Goal: Task Accomplishment & Management: Use online tool/utility

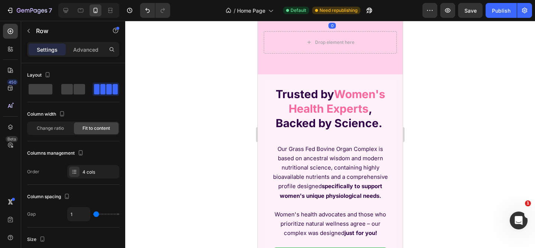
click at [272, 19] on div "Image" at bounding box center [269, 14] width 9 height 12
click at [264, 19] on div "UNLEASH YOUR POTENTIAL TODAY Button Image 365 Day Money-Back Guarantee Text Blo…" at bounding box center [329, 2] width 133 height 36
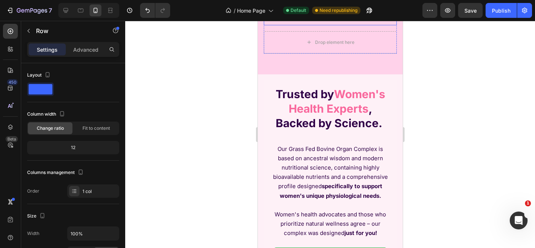
scroll to position [228, 0]
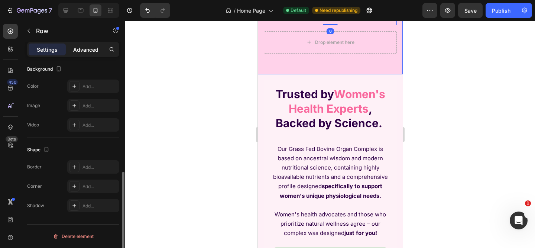
click at [85, 52] on p "Advanced" at bounding box center [85, 50] width 25 height 8
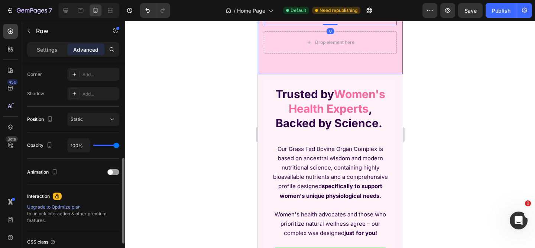
scroll to position [0, 0]
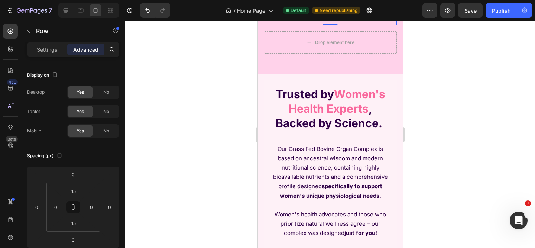
click at [271, 14] on img at bounding box center [269, 14] width 8 height 0
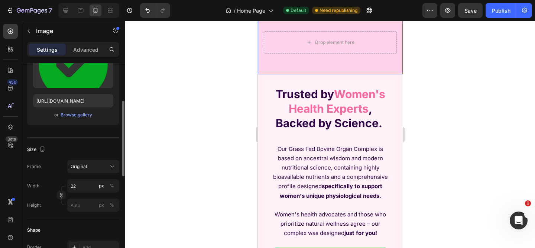
scroll to position [180, 0]
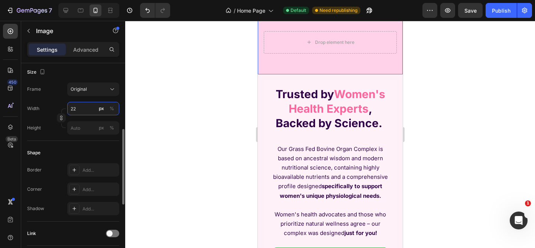
drag, startPoint x: 80, startPoint y: 111, endPoint x: 67, endPoint y: 109, distance: 12.7
click at [67, 109] on input "22" at bounding box center [93, 108] width 52 height 13
type input "19"
click at [344, 14] on img at bounding box center [348, 14] width 8 height 0
click at [87, 107] on input "22" at bounding box center [93, 108] width 52 height 13
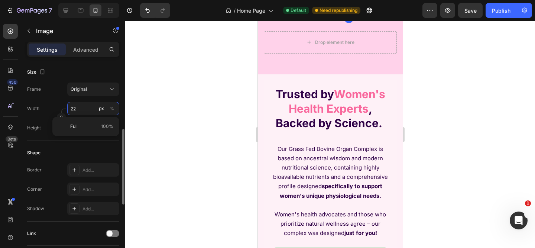
paste input "19"
type input "19"
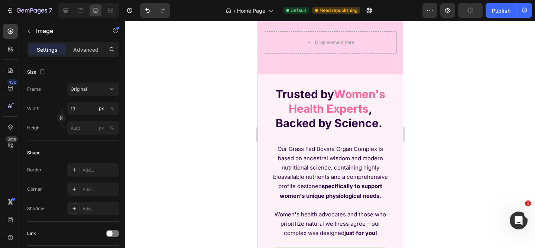
click at [275, 19] on div "365 Day Money-Back Guarantee" at bounding box center [307, 14] width 66 height 12
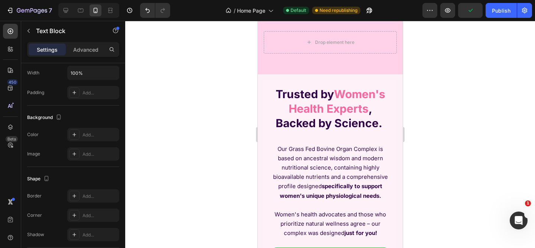
scroll to position [0, 0]
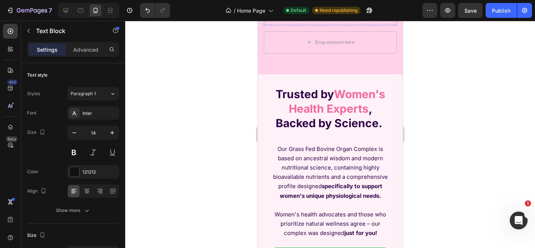
click at [269, 19] on div "Image" at bounding box center [269, 14] width 8 height 12
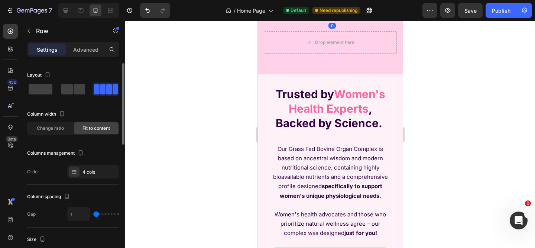
scroll to position [313, 0]
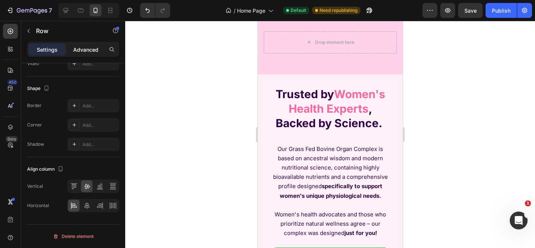
click at [85, 49] on p "Advanced" at bounding box center [85, 50] width 25 height 8
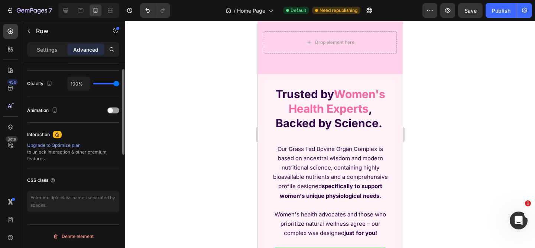
scroll to position [0, 0]
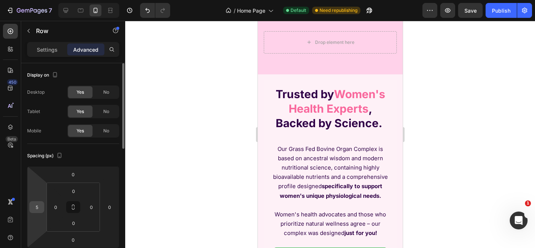
click at [40, 205] on input "5" at bounding box center [36, 206] width 11 height 11
click at [445, 194] on div at bounding box center [330, 134] width 410 height 227
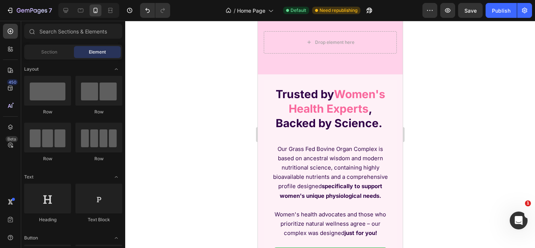
click at [310, 19] on p "365 Day Money-Back Guarantee" at bounding box center [305, 14] width 65 height 10
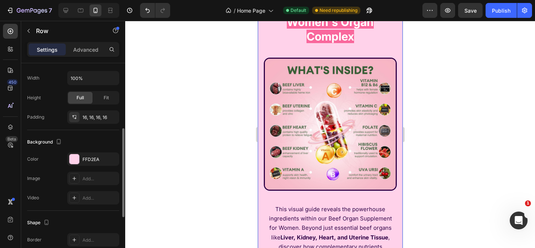
scroll to position [94, 0]
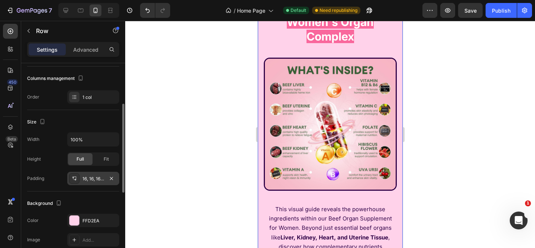
click at [93, 182] on div "16, 16, 16, 16" at bounding box center [93, 178] width 52 height 13
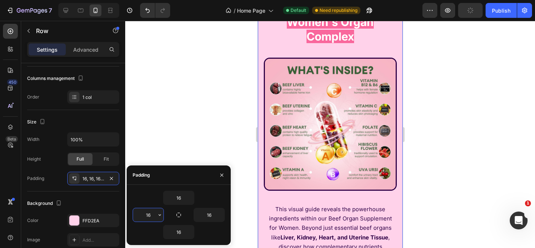
drag, startPoint x: 154, startPoint y: 216, endPoint x: 142, endPoint y: 216, distance: 11.5
click at [142, 216] on input "16" at bounding box center [148, 214] width 30 height 13
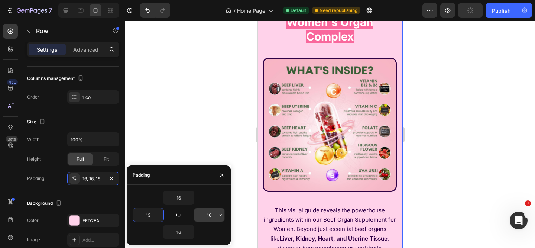
type input "13"
click at [209, 215] on input "16" at bounding box center [209, 214] width 30 height 13
paste input "5"
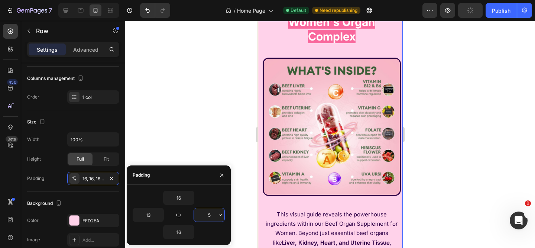
drag, startPoint x: 214, startPoint y: 216, endPoint x: 208, endPoint y: 217, distance: 6.0
click at [208, 217] on input "5" at bounding box center [209, 214] width 30 height 13
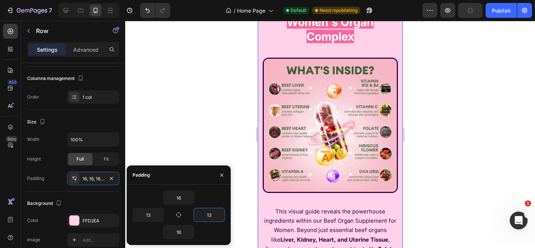
type input "13"
click at [210, 197] on div "16" at bounding box center [179, 198] width 92 height 14
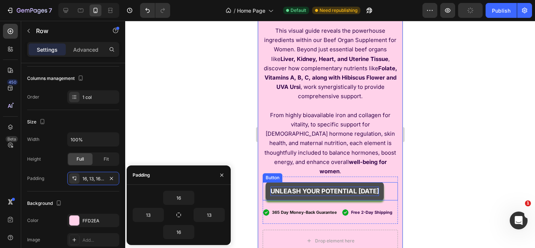
scroll to position [1824, 0]
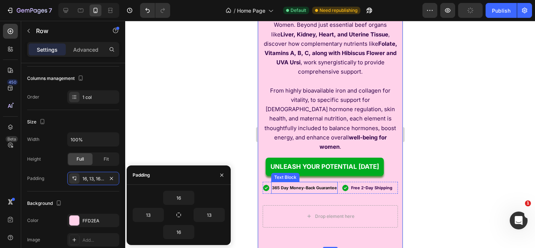
click at [305, 182] on div "365 Day Money-Back Guarantee" at bounding box center [304, 188] width 66 height 12
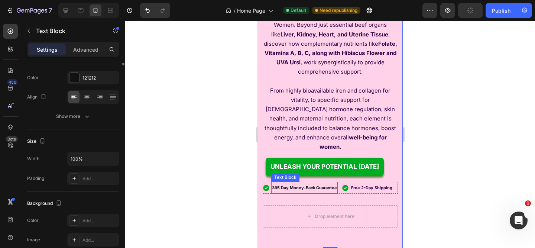
scroll to position [0, 0]
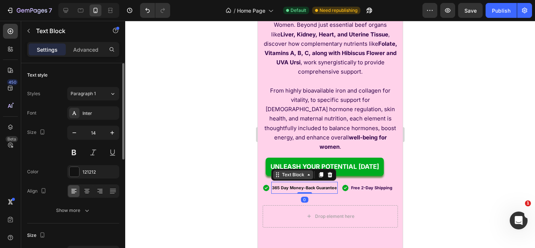
click at [301, 171] on div "Text Block" at bounding box center [292, 174] width 25 height 7
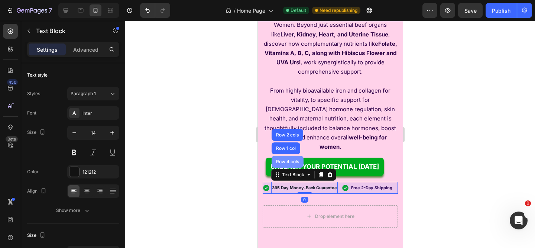
click at [299, 156] on div "Row 4 cols" at bounding box center [287, 162] width 32 height 12
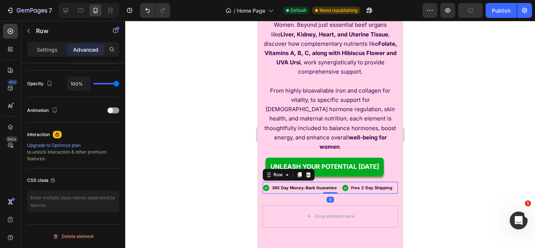
scroll to position [143, 0]
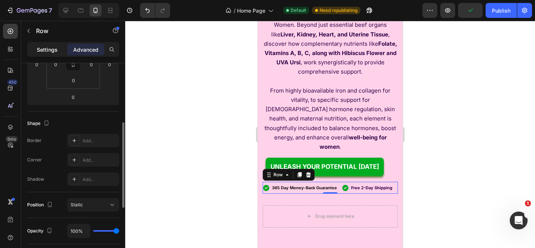
click at [45, 51] on p "Settings" at bounding box center [47, 50] width 21 height 8
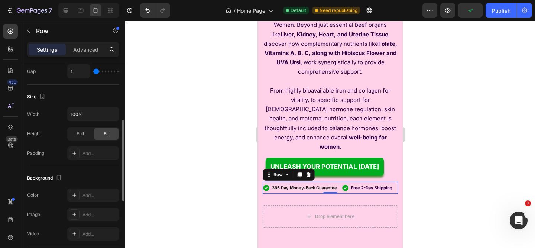
scroll to position [313, 0]
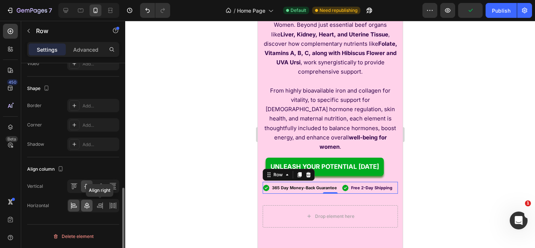
click at [88, 205] on icon at bounding box center [86, 205] width 7 height 7
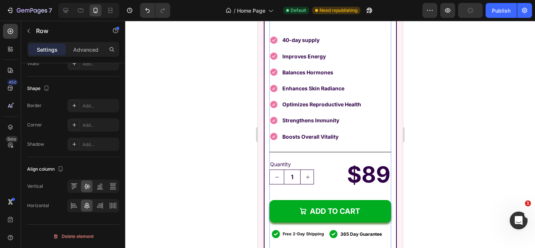
scroll to position [3671, 0]
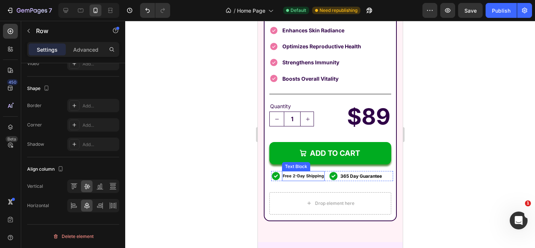
click at [307, 173] on strong "Free 2-Day Shipping" at bounding box center [302, 175] width 41 height 5
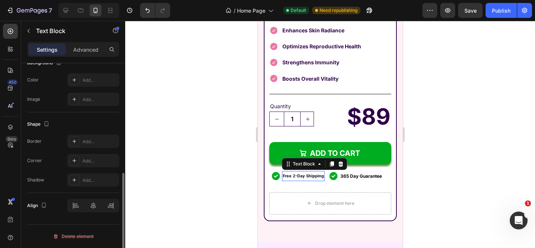
scroll to position [0, 0]
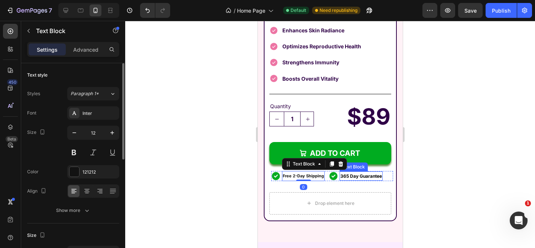
click at [354, 173] on strong "365 Day Guarantee" at bounding box center [361, 176] width 42 height 6
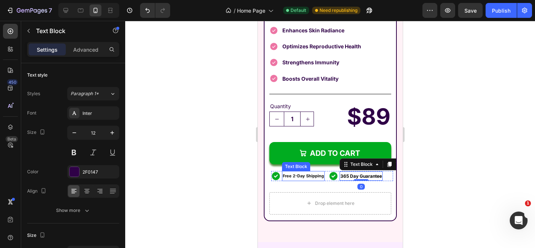
click at [306, 173] on strong "Free 2-Day Shipping" at bounding box center [302, 175] width 41 height 5
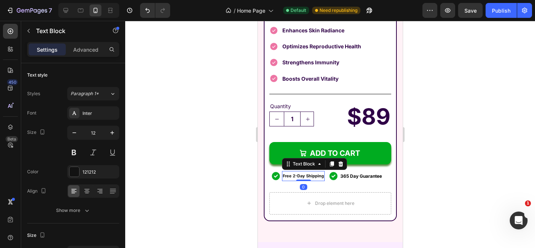
click at [306, 173] on strong "Free 2-Day Shipping" at bounding box center [302, 175] width 41 height 5
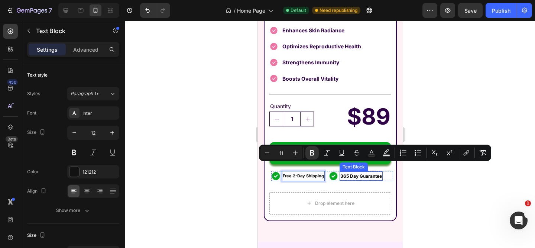
click at [349, 173] on strong "365 Day Guarantee" at bounding box center [361, 176] width 42 height 6
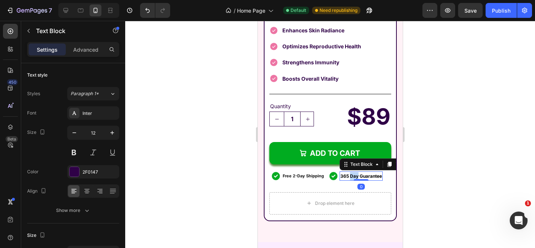
click at [349, 173] on strong "365 Day Guarantee" at bounding box center [361, 176] width 42 height 6
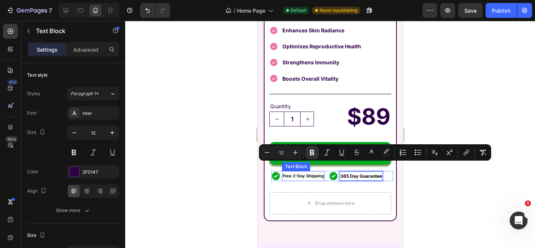
click at [306, 173] on strong "Free 2-Day Shipping" at bounding box center [302, 175] width 41 height 5
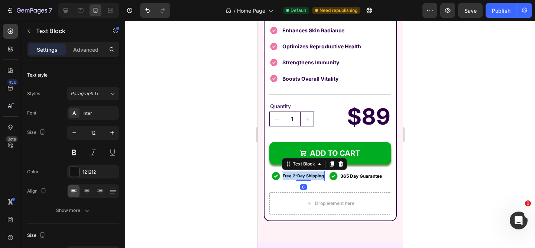
click at [306, 173] on strong "Free 2-Day Shipping" at bounding box center [302, 175] width 41 height 5
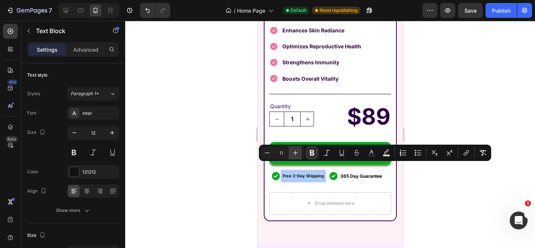
click at [296, 155] on icon "Editor contextual toolbar" at bounding box center [295, 152] width 7 height 7
type input "12"
click at [436, 180] on div at bounding box center [330, 134] width 410 height 227
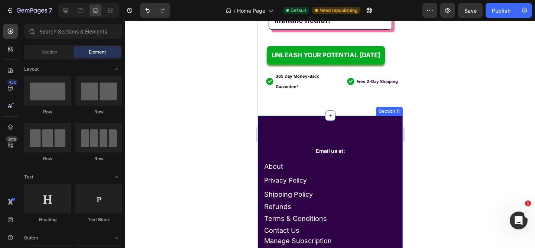
scroll to position [4555, 0]
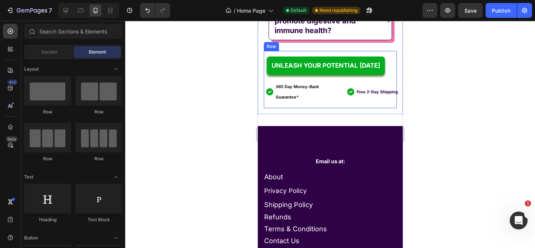
click at [269, 108] on div "UNLEASH YOUR POTENTIAL [DATE] Button Image 365 Day Money-Back Guarantee* Text B…" at bounding box center [329, 79] width 133 height 57
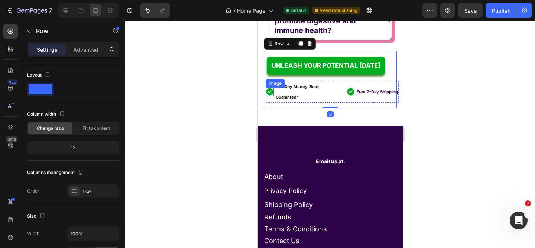
click at [269, 96] on img at bounding box center [269, 92] width 8 height 8
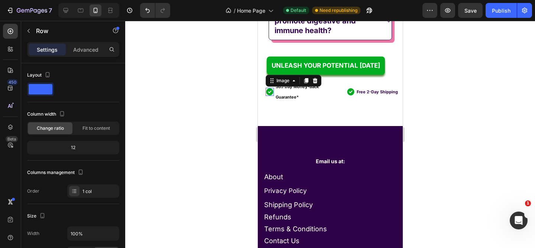
click at [269, 96] on img at bounding box center [269, 92] width 8 height 8
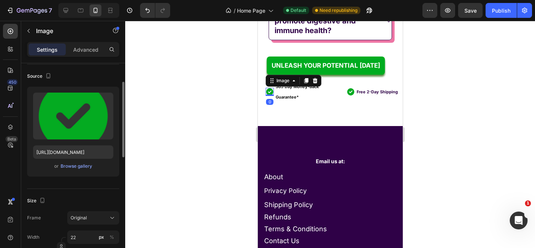
scroll to position [67, 0]
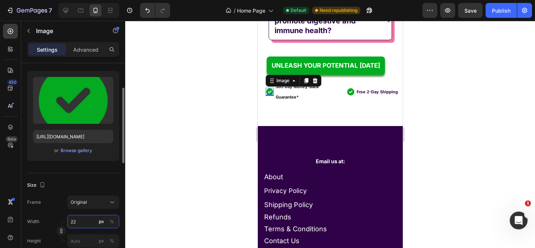
drag, startPoint x: 80, startPoint y: 219, endPoint x: 69, endPoint y: 219, distance: 10.0
click at [69, 219] on input "22" at bounding box center [93, 221] width 52 height 13
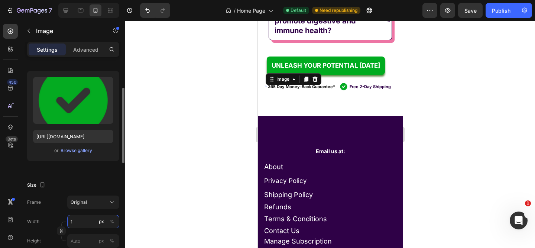
type input "19"
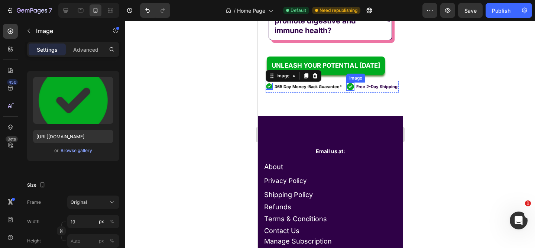
click at [346, 91] on img at bounding box center [350, 86] width 8 height 8
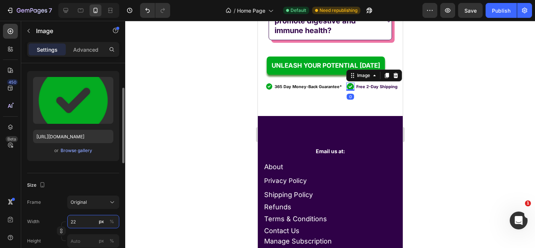
click at [86, 223] on input "22" at bounding box center [93, 221] width 52 height 13
paste input "19"
type input "19"
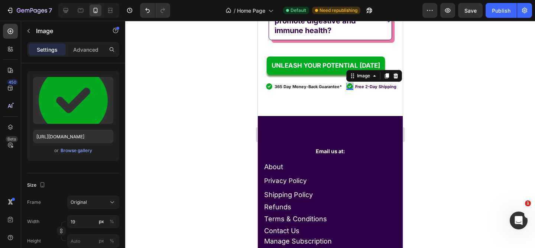
click at [458, 154] on div at bounding box center [330, 134] width 410 height 227
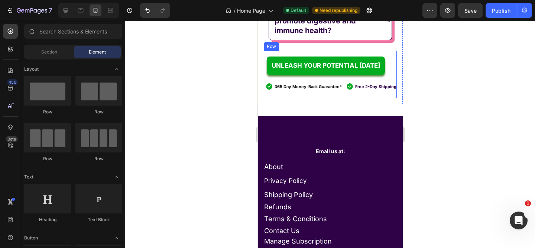
click at [309, 98] on div "UNLEASH YOUR POTENTIAL [DATE] Button Image 365 Day Money-Back Guarantee* Text B…" at bounding box center [329, 74] width 133 height 47
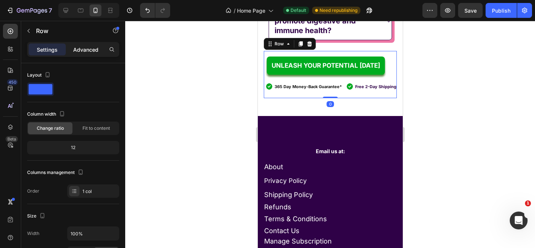
click at [85, 48] on p "Advanced" at bounding box center [85, 50] width 25 height 8
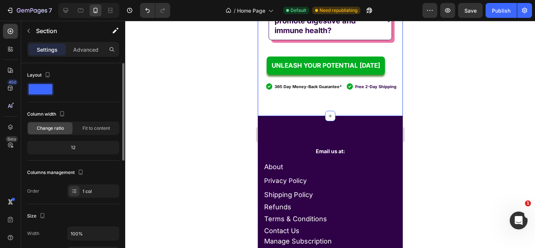
scroll to position [139, 0]
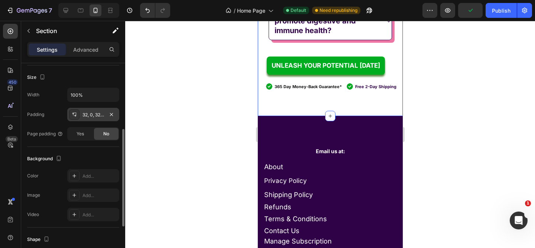
click at [91, 116] on div "32, 0, 32, 0" at bounding box center [93, 114] width 22 height 7
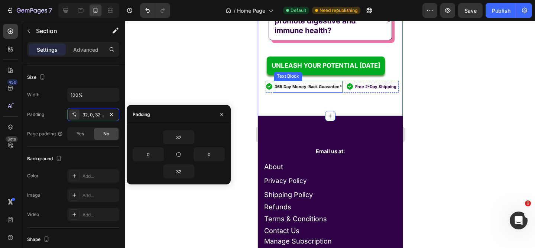
click at [321, 92] on div "365 Day Money-Back Guarantee*" at bounding box center [307, 87] width 69 height 12
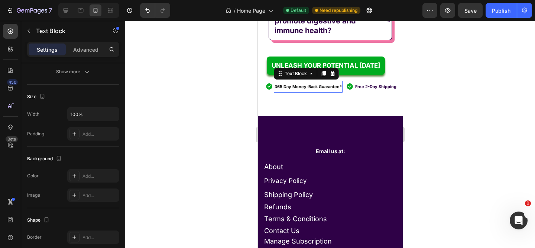
scroll to position [0, 0]
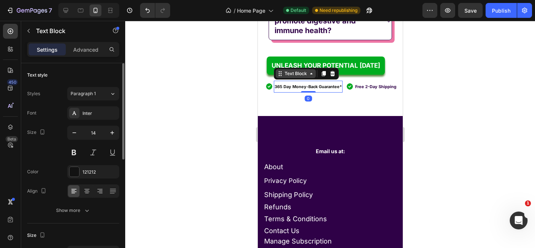
click at [298, 77] on div "Text Block" at bounding box center [295, 73] width 25 height 7
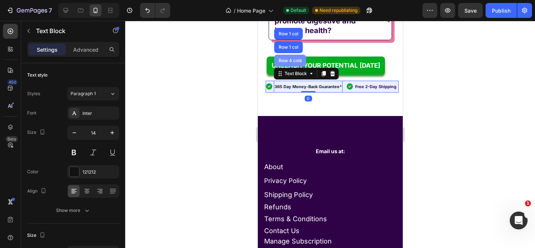
click at [293, 63] on div "Row 4 cols" at bounding box center [290, 60] width 26 height 4
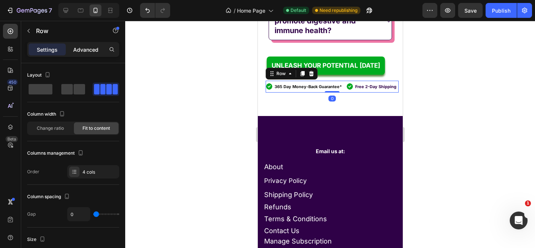
click at [83, 48] on p "Advanced" at bounding box center [85, 50] width 25 height 8
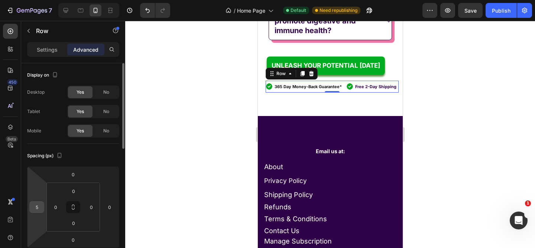
click at [40, 207] on input "5" at bounding box center [36, 206] width 11 height 11
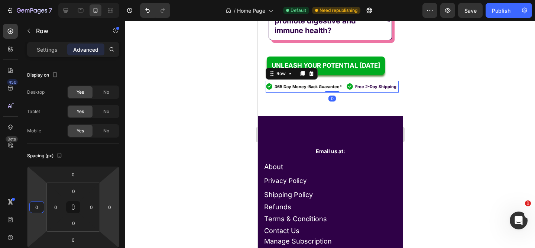
click at [136, 178] on div at bounding box center [330, 134] width 410 height 227
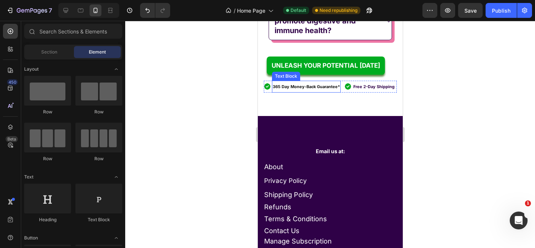
click at [312, 91] on p "365 Day Money-Back Guarantee*" at bounding box center [305, 86] width 67 height 10
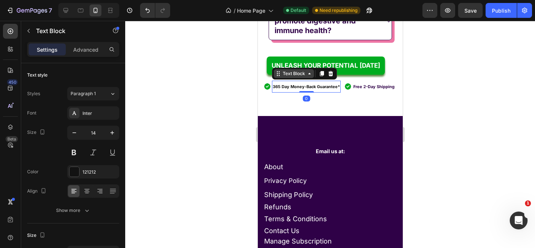
click at [301, 77] on div "Text Block" at bounding box center [293, 73] width 25 height 7
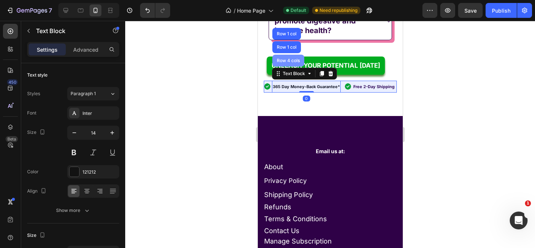
click at [298, 66] on div "Row 4 cols" at bounding box center [288, 61] width 32 height 12
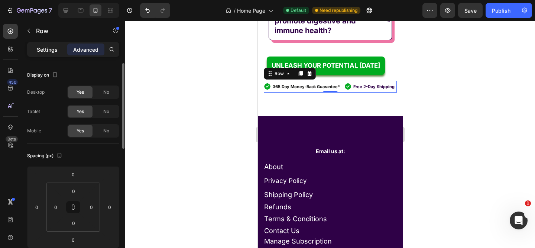
click at [51, 55] on div "Settings" at bounding box center [47, 49] width 37 height 12
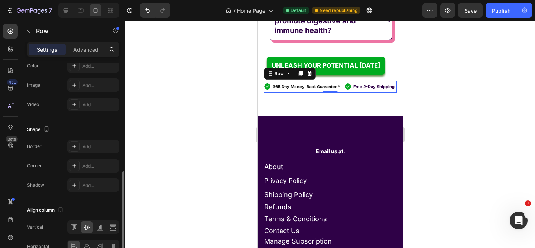
scroll to position [313, 0]
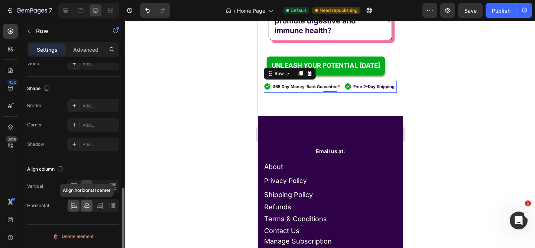
click at [88, 205] on icon at bounding box center [86, 205] width 7 height 7
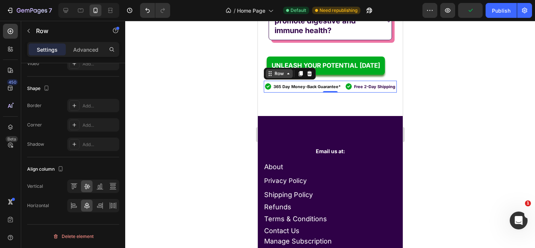
click at [288, 77] on icon at bounding box center [288, 74] width 6 height 6
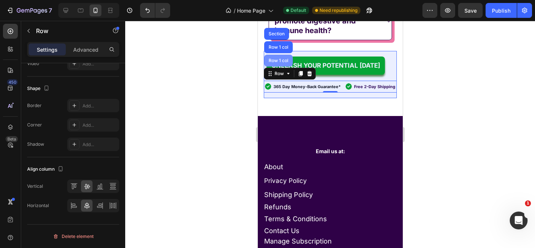
click at [286, 63] on div "Row 1 col" at bounding box center [278, 60] width 23 height 4
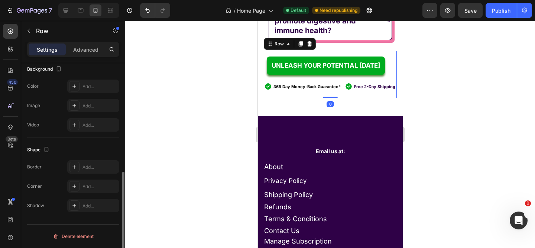
scroll to position [228, 0]
click at [94, 53] on p "Advanced" at bounding box center [85, 50] width 25 height 8
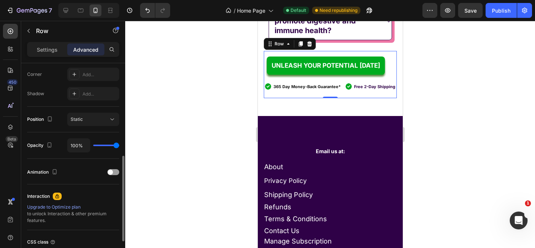
scroll to position [0, 0]
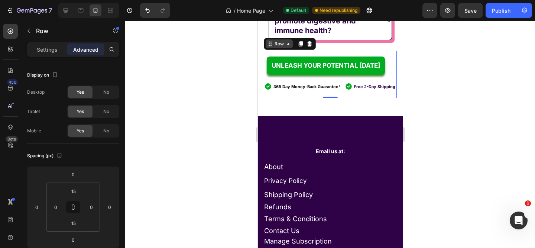
click at [285, 47] on icon at bounding box center [288, 44] width 6 height 6
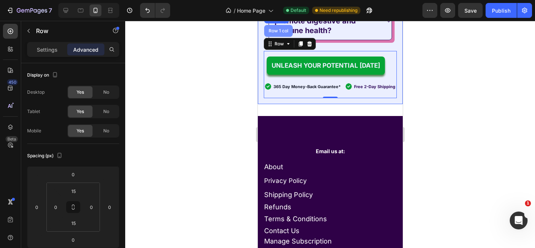
click at [283, 37] on div "Row 1 col" at bounding box center [278, 31] width 29 height 12
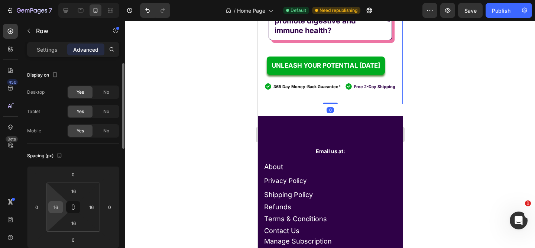
click at [55, 207] on input "16" at bounding box center [55, 206] width 11 height 11
type input "13"
click at [92, 207] on input "16" at bounding box center [91, 206] width 11 height 11
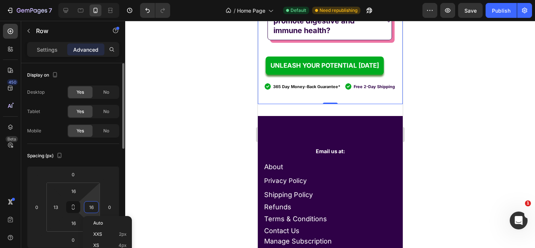
paste input "3"
type input "13"
drag, startPoint x: 58, startPoint y: 208, endPoint x: 54, endPoint y: 208, distance: 3.7
click at [54, 208] on input "13" at bounding box center [55, 206] width 11 height 11
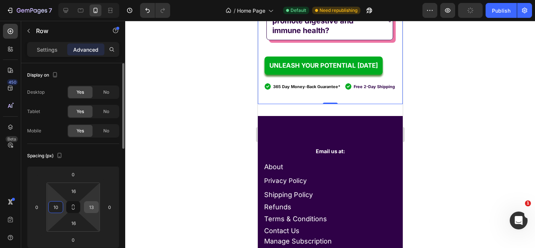
type input "10"
click at [94, 206] on input "13" at bounding box center [91, 206] width 11 height 11
paste input "0"
type input "10"
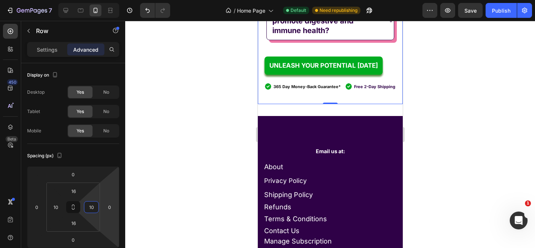
click at [430, 186] on div at bounding box center [330, 134] width 410 height 227
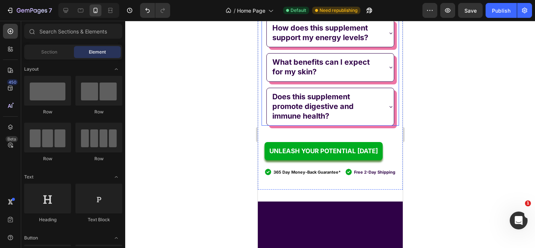
scroll to position [4436, 0]
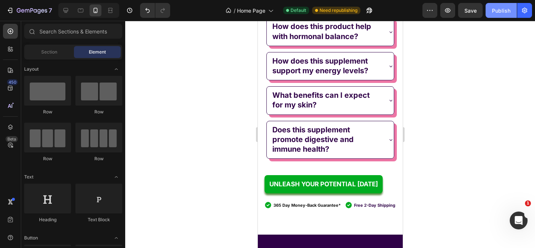
click at [494, 9] on div "Publish" at bounding box center [501, 11] width 19 height 8
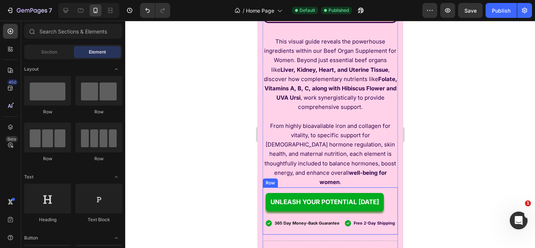
scroll to position [1849, 0]
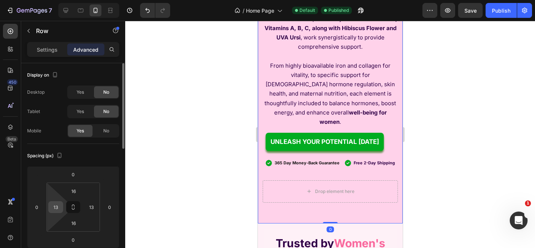
click at [57, 203] on input "13" at bounding box center [55, 206] width 11 height 11
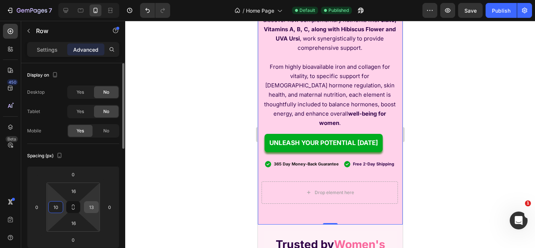
type input "10"
click at [94, 210] on input "13" at bounding box center [91, 206] width 11 height 11
paste input "0"
type input "10"
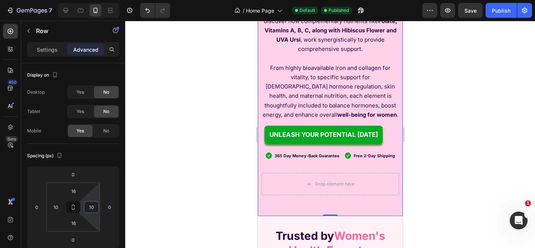
click at [168, 181] on div at bounding box center [330, 134] width 410 height 227
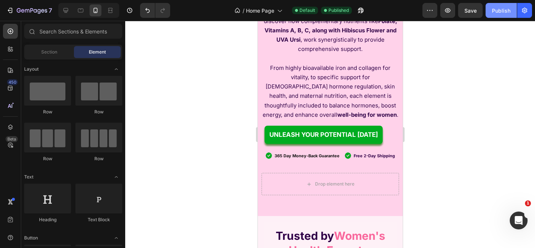
click at [507, 16] on button "Publish" at bounding box center [501, 10] width 31 height 15
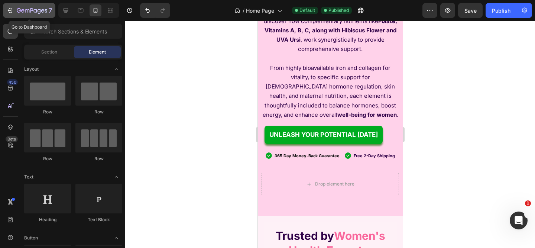
click at [13, 12] on icon "button" at bounding box center [9, 10] width 7 height 7
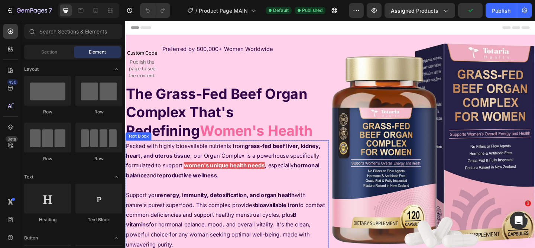
scroll to position [240, 0]
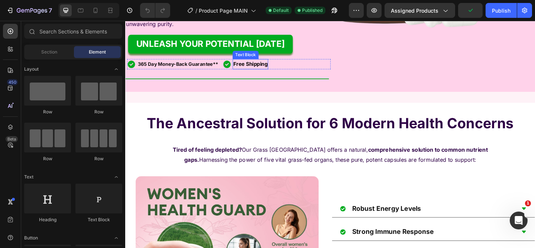
click at [254, 68] on strong "Free Shipping" at bounding box center [261, 67] width 37 height 7
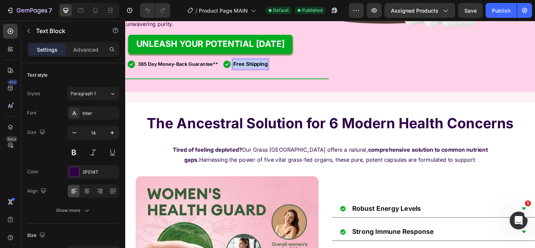
click at [254, 68] on strong "Free Shipping" at bounding box center [261, 67] width 37 height 7
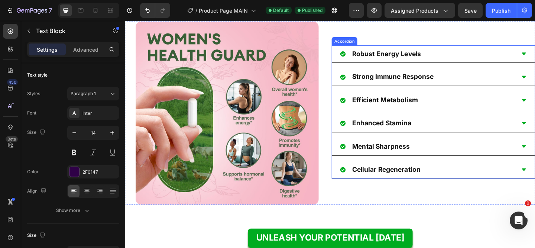
scroll to position [553, 0]
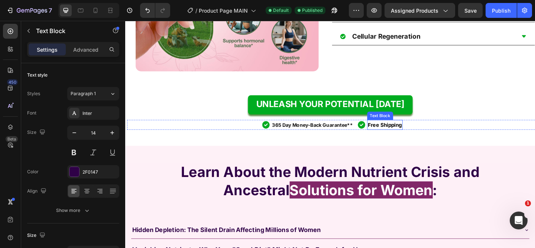
click at [391, 133] on strong "Free Shipping" at bounding box center [407, 133] width 37 height 7
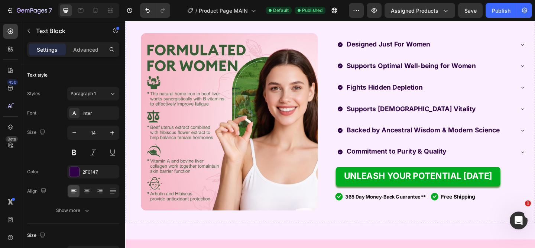
scroll to position [935, 0]
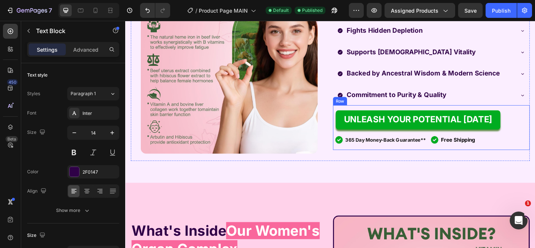
click at [476, 153] on strong "Free Shipping" at bounding box center [486, 150] width 37 height 7
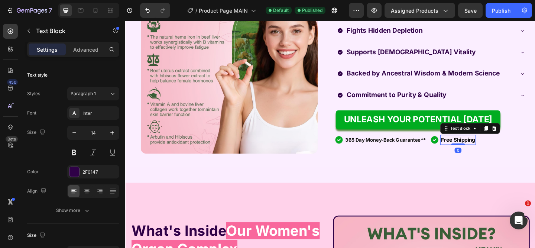
click at [476, 153] on strong "Free Shipping" at bounding box center [486, 150] width 37 height 7
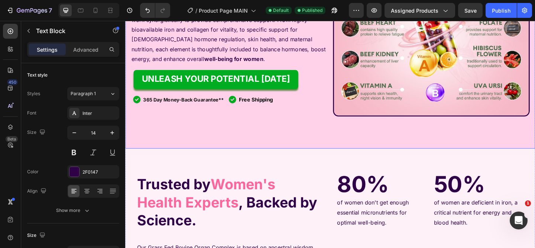
scroll to position [1299, 0]
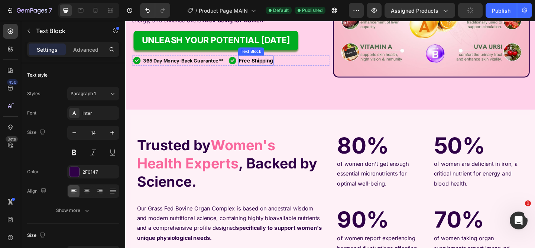
click at [270, 66] on strong "Free Shipping" at bounding box center [267, 64] width 37 height 7
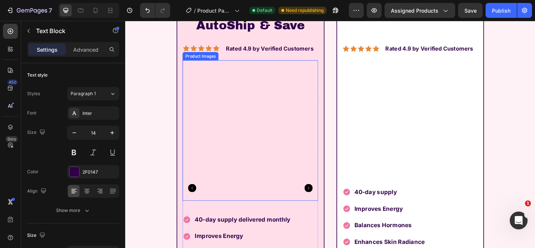
scroll to position [2333, 0]
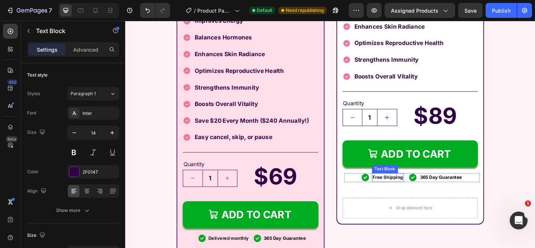
click at [402, 190] on strong "Free Shipping" at bounding box center [410, 191] width 33 height 6
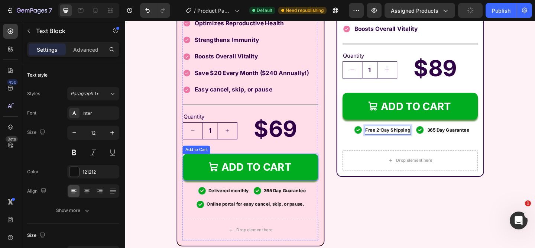
scroll to position [2385, 0]
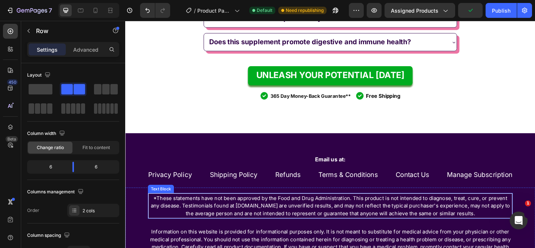
scroll to position [3263, 0]
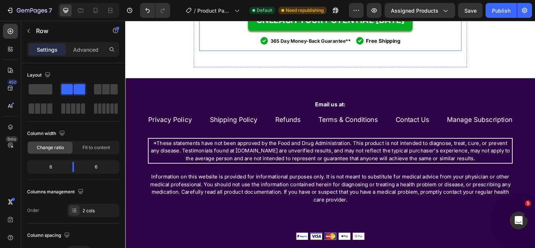
click at [407, 46] on strong "Free Shipping" at bounding box center [405, 42] width 37 height 7
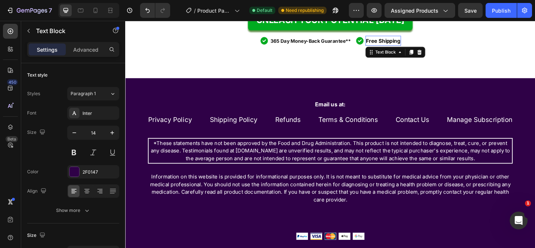
click at [407, 46] on strong "Free Shipping" at bounding box center [405, 42] width 37 height 7
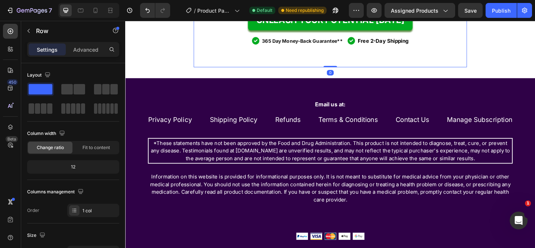
click at [323, 47] on p "365 Day Money-Back Guarantee**" at bounding box center [318, 42] width 88 height 9
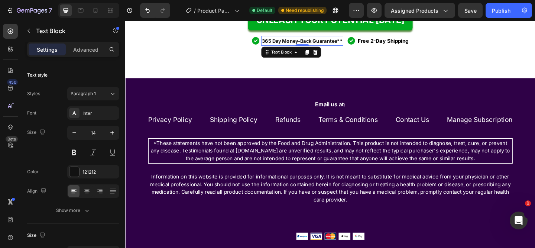
click at [323, 46] on strong "365 Day Money-Back Guarantee**" at bounding box center [318, 42] width 88 height 6
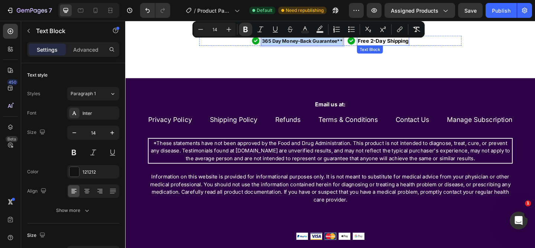
click at [400, 46] on strong "Free 2-Day Shipping" at bounding box center [405, 42] width 55 height 7
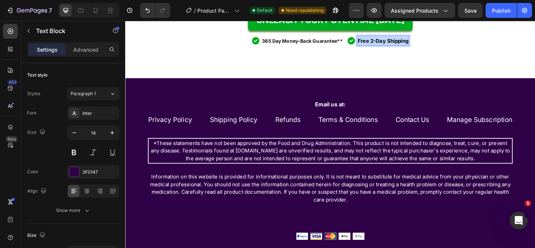
click at [400, 46] on strong "Free 2-Day Shipping" at bounding box center [405, 42] width 55 height 7
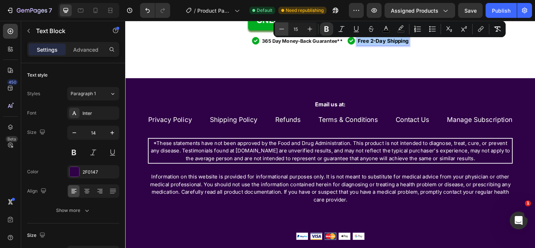
click at [282, 28] on icon "Editor contextual toolbar" at bounding box center [281, 28] width 7 height 7
type input "14"
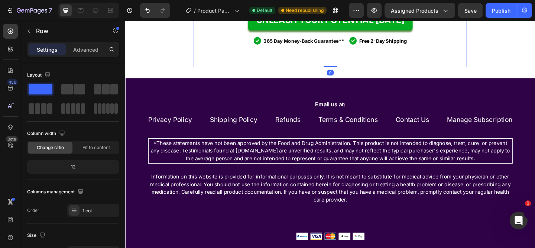
scroll to position [3193, 0]
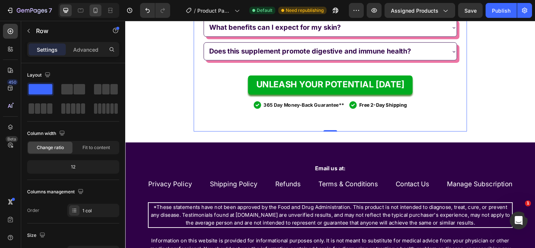
click at [97, 10] on icon at bounding box center [95, 10] width 7 height 7
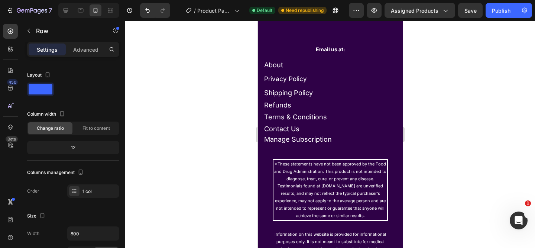
scroll to position [4521, 0]
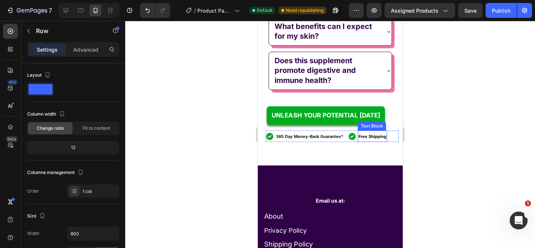
click at [364, 139] on strong "Free Shipping" at bounding box center [372, 136] width 28 height 5
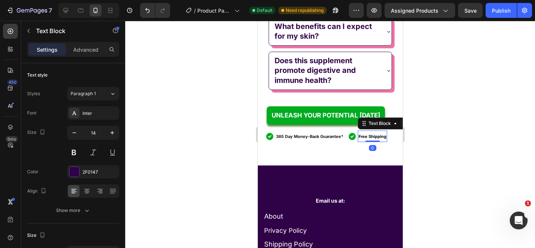
click at [364, 139] on strong "Free Shipping" at bounding box center [372, 136] width 28 height 5
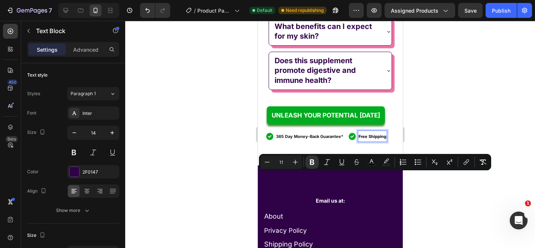
scroll to position [4526, 0]
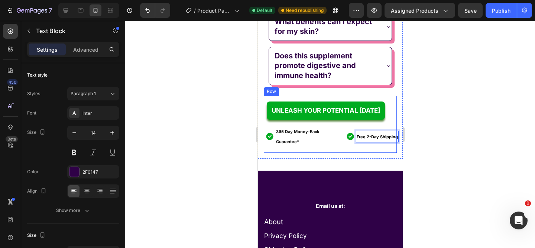
click at [321, 153] on div "UNLEASH YOUR POTENTIAL [DATE] Button Image 365 Day Money-Back Guarantee* Text B…" at bounding box center [329, 124] width 133 height 57
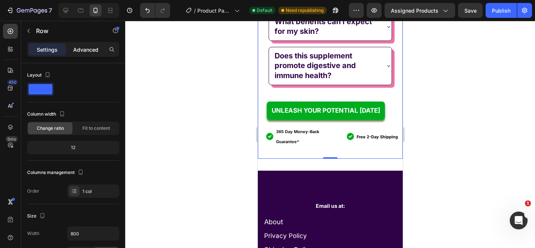
click at [85, 54] on div "Advanced" at bounding box center [85, 49] width 37 height 12
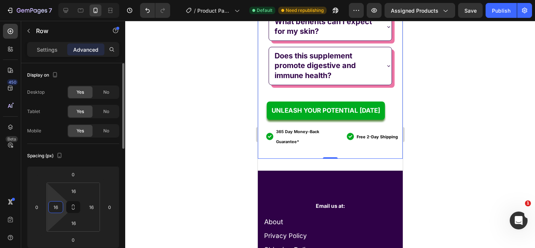
click at [60, 209] on input "16" at bounding box center [55, 206] width 11 height 11
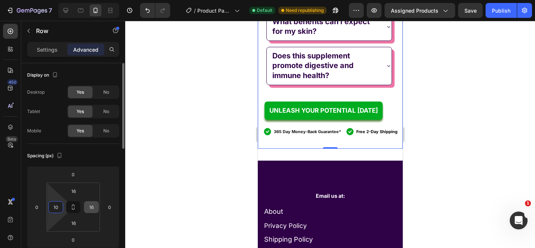
type input "10"
click at [91, 207] on input "16" at bounding box center [91, 206] width 11 height 11
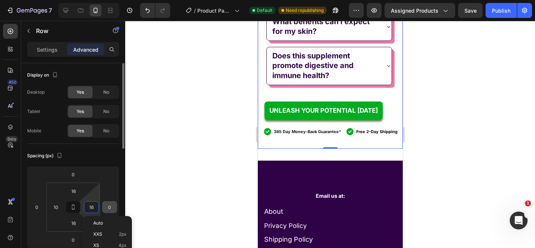
paste input "0"
type input "10"
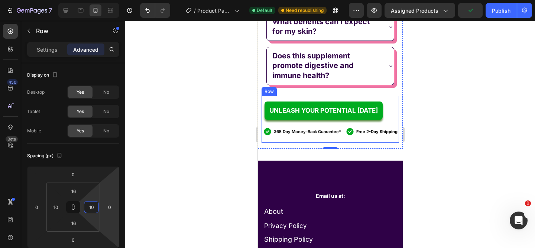
click at [266, 136] on img at bounding box center [267, 131] width 8 height 8
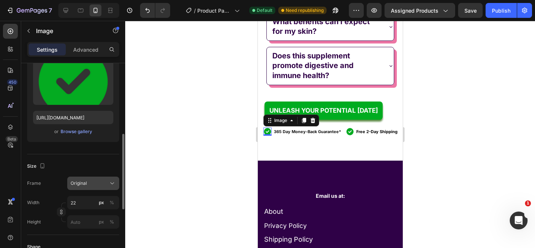
scroll to position [114, 0]
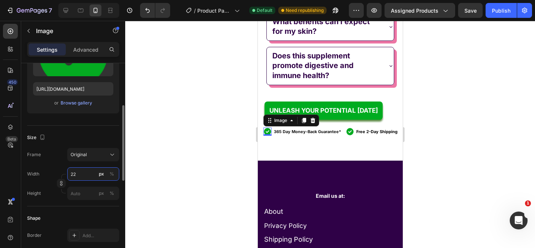
drag, startPoint x: 81, startPoint y: 173, endPoint x: 70, endPoint y: 173, distance: 11.2
click at [70, 173] on input "22" at bounding box center [93, 173] width 52 height 13
type input "19"
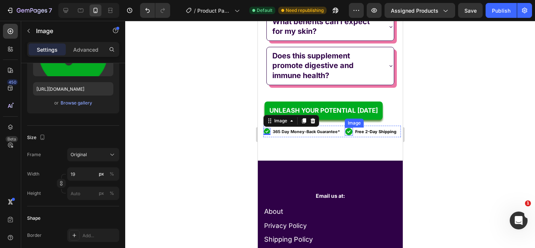
click at [344, 136] on img at bounding box center [348, 131] width 8 height 8
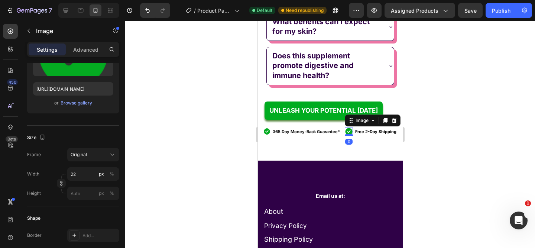
click at [345, 136] on img at bounding box center [348, 131] width 8 height 8
click at [82, 170] on input "22" at bounding box center [93, 173] width 52 height 13
paste input "19"
type input "19"
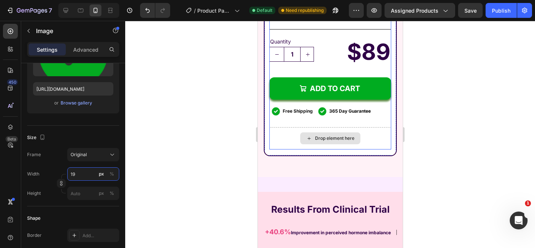
scroll to position [3760, 0]
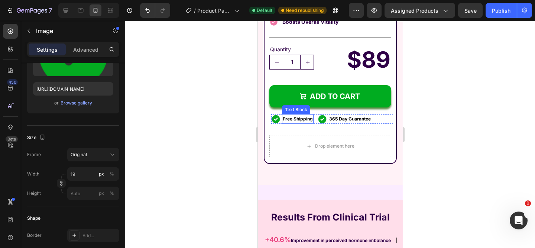
click at [287, 116] on strong "Free Shipping" at bounding box center [297, 119] width 30 height 6
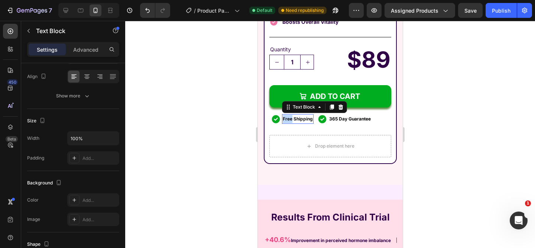
click at [287, 116] on strong "Free Shipping" at bounding box center [297, 119] width 30 height 6
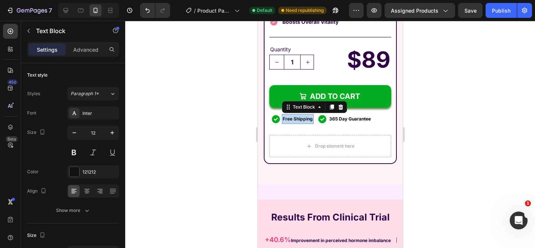
click at [287, 116] on strong "Free Shipping" at bounding box center [297, 119] width 30 height 6
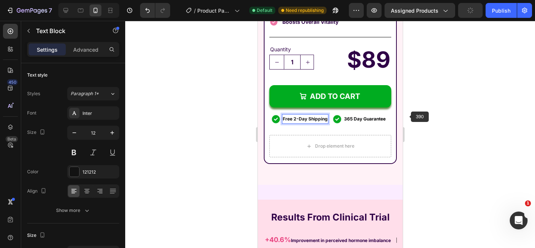
click at [433, 116] on div at bounding box center [330, 134] width 410 height 227
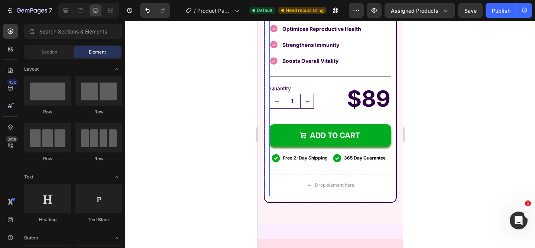
scroll to position [3761, 0]
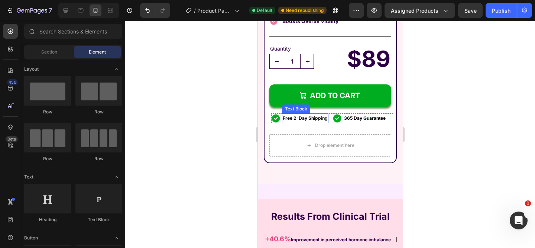
click at [305, 115] on strong "Free 2-Day Shipping" at bounding box center [304, 118] width 45 height 6
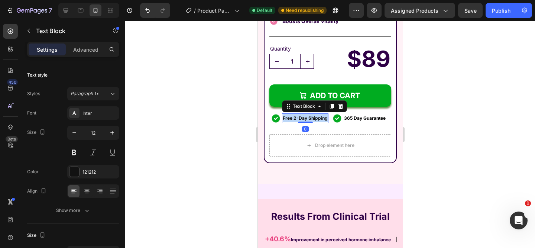
click at [305, 115] on strong "Free 2-Day Shipping" at bounding box center [304, 118] width 45 height 6
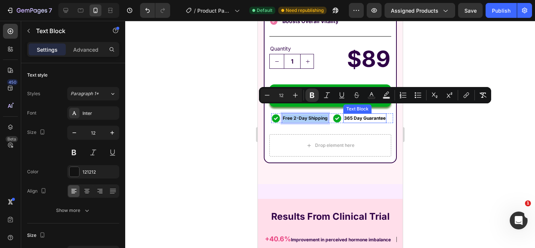
click at [362, 115] on strong "365 Day Guarantee" at bounding box center [365, 118] width 42 height 6
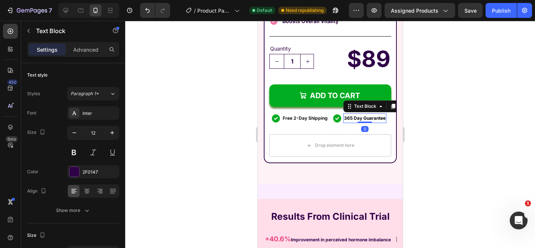
click at [362, 115] on strong "365 Day Guarantee" at bounding box center [365, 118] width 42 height 6
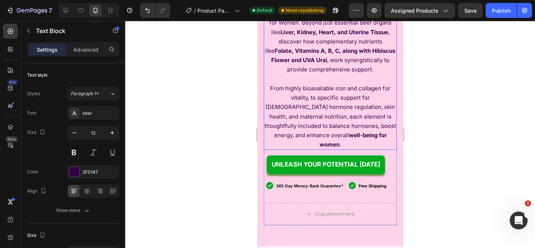
scroll to position [1535, 0]
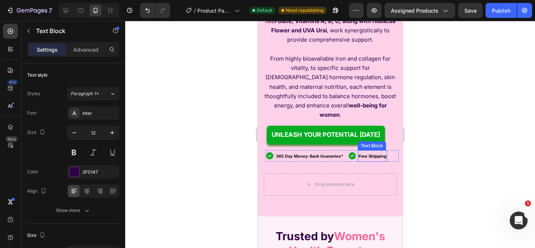
click at [364, 153] on strong "Free Shipping" at bounding box center [372, 155] width 28 height 5
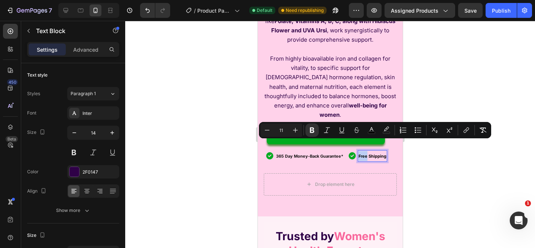
click at [364, 153] on strong "Free Shipping" at bounding box center [372, 155] width 28 height 5
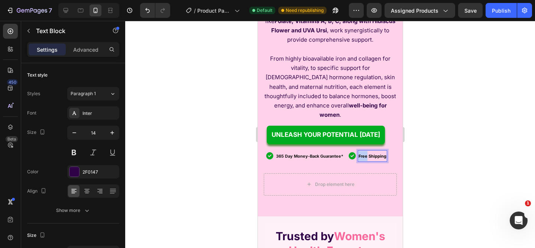
click at [364, 153] on strong "Free Shipping" at bounding box center [372, 155] width 28 height 5
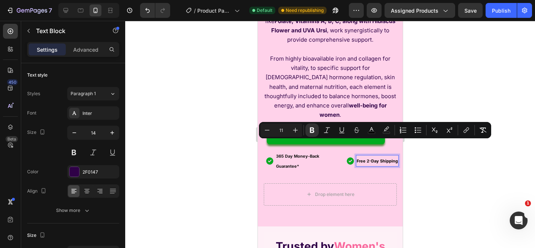
scroll to position [1540, 0]
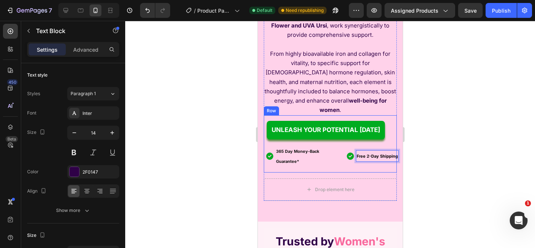
click at [269, 152] on img at bounding box center [269, 156] width 8 height 8
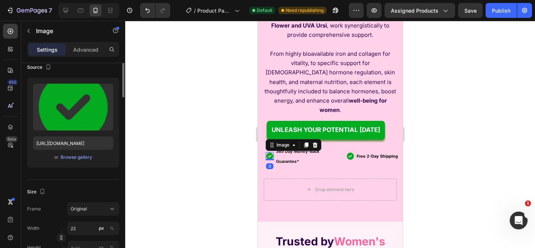
scroll to position [111, 0]
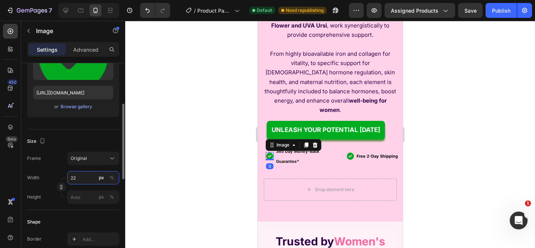
drag, startPoint x: 82, startPoint y: 177, endPoint x: 67, endPoint y: 179, distance: 15.3
click at [67, 179] on div "Width 22 px %" at bounding box center [73, 177] width 92 height 13
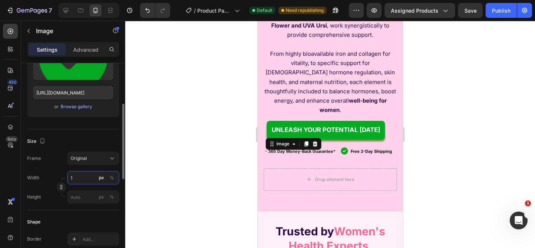
type input "19"
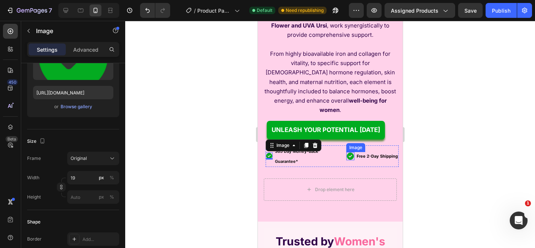
click at [346, 152] on img at bounding box center [350, 156] width 8 height 8
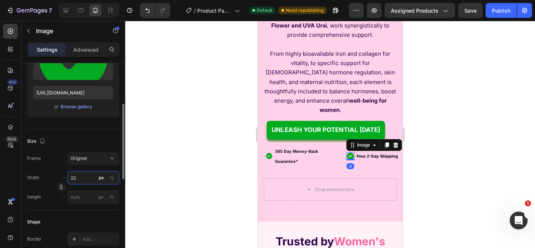
click at [82, 174] on input "22" at bounding box center [93, 177] width 52 height 13
paste input "19"
type input "19"
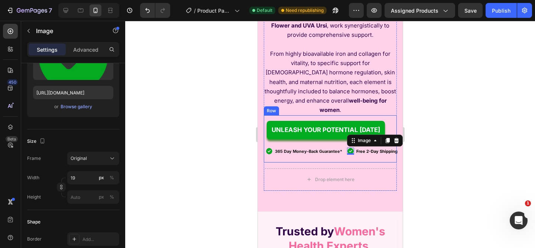
click at [309, 156] on div "UNLEASH YOUR POTENTIAL [DATE] Button Image 365 Day Money-Back Guarantee* Text B…" at bounding box center [329, 138] width 133 height 47
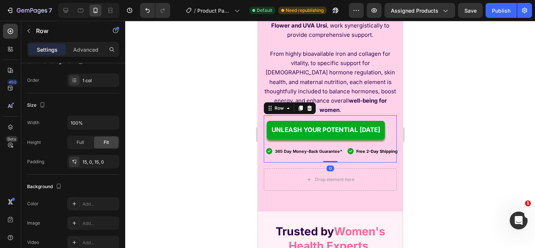
scroll to position [0, 0]
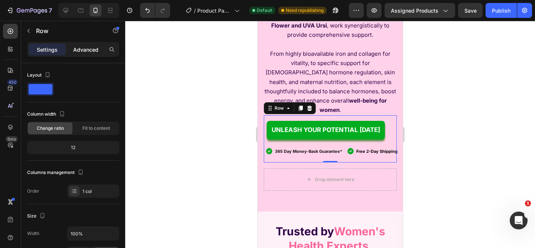
click at [94, 47] on p "Advanced" at bounding box center [85, 50] width 25 height 8
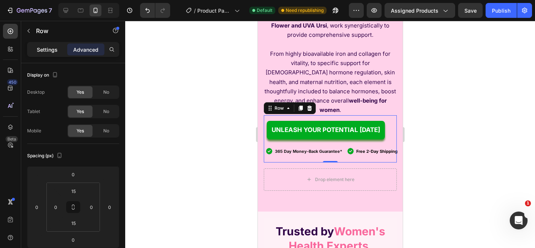
click at [51, 46] on p "Settings" at bounding box center [47, 50] width 21 height 8
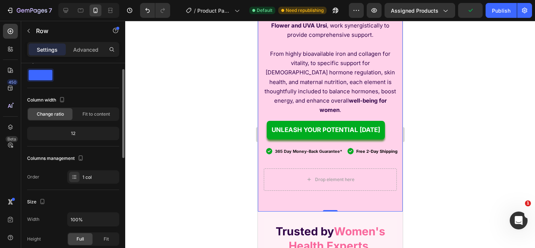
scroll to position [71, 0]
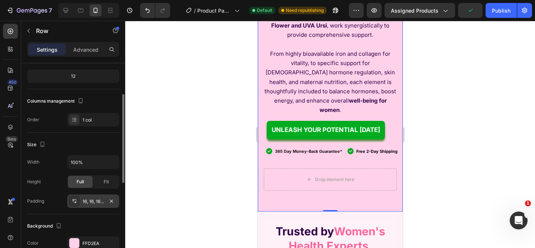
click at [92, 202] on div "16, 16, 16, 16" at bounding box center [93, 201] width 22 height 7
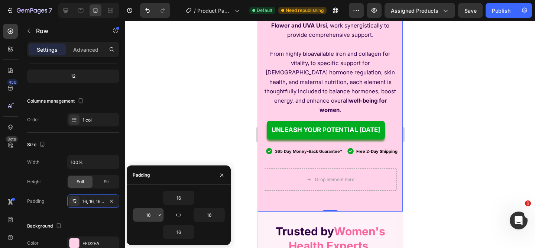
click at [154, 215] on input "16" at bounding box center [148, 214] width 30 height 13
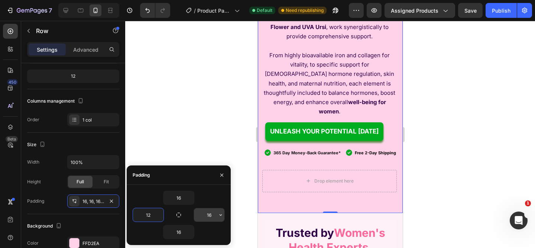
type input "12"
click at [211, 215] on input "16" at bounding box center [209, 214] width 30 height 13
paste input "2"
type input "12"
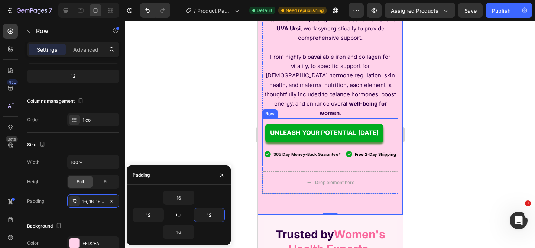
click at [312, 159] on div "UNLEASH YOUR POTENTIAL [DATE] Button Image 365 Day Money-Back Guarantee* Text B…" at bounding box center [330, 141] width 136 height 47
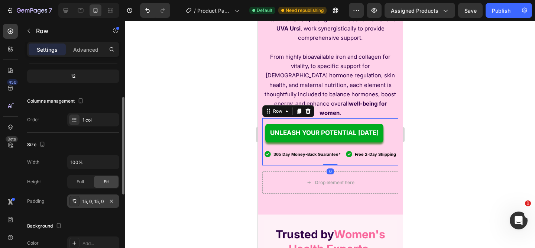
click at [91, 199] on div "15, 0, 15, 0" at bounding box center [93, 201] width 22 height 7
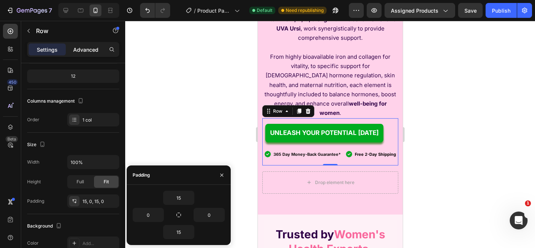
click at [86, 52] on p "Advanced" at bounding box center [85, 50] width 25 height 8
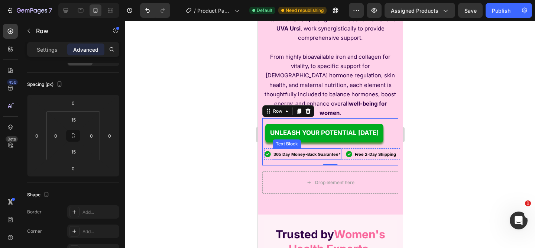
click at [275, 152] on strong "365 Day Money-Back Guarantee*" at bounding box center [306, 154] width 67 height 5
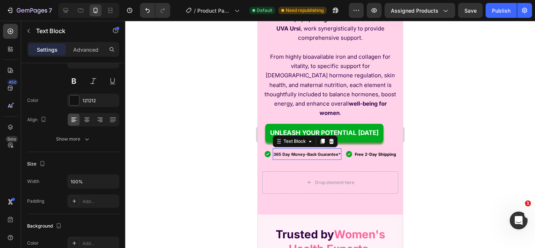
scroll to position [0, 0]
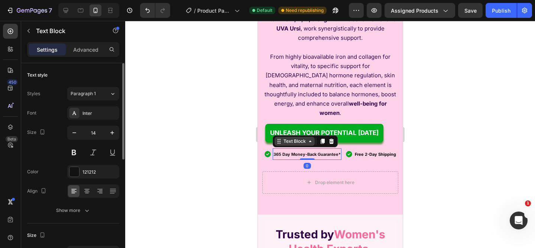
click at [279, 138] on icon at bounding box center [279, 141] width 6 height 6
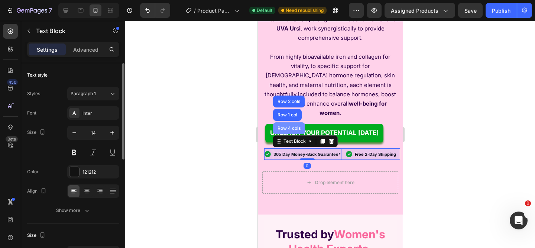
click at [286, 122] on div "Row 4 cols" at bounding box center [289, 128] width 32 height 12
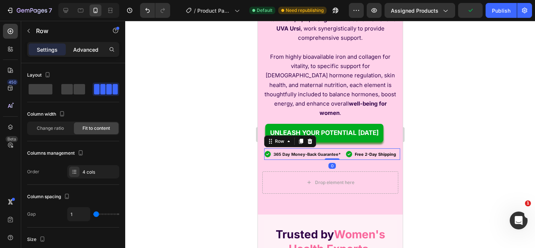
click at [90, 50] on p "Advanced" at bounding box center [85, 50] width 25 height 8
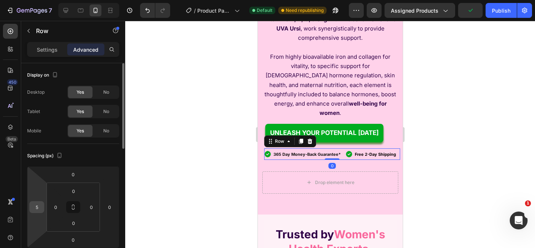
click at [40, 205] on input "5" at bounding box center [36, 206] width 11 height 11
click at [161, 183] on div at bounding box center [330, 134] width 410 height 227
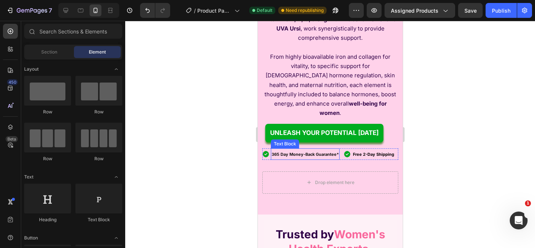
click at [298, 155] on p "365 Day Money-Back Guarantee*" at bounding box center [304, 154] width 67 height 10
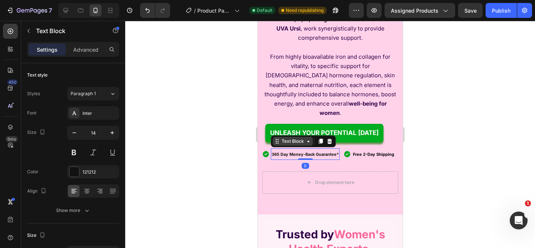
click at [285, 138] on div "Text Block" at bounding box center [292, 141] width 25 height 7
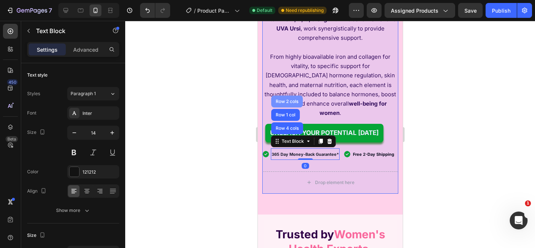
click at [285, 99] on div "Row 2 cols" at bounding box center [287, 101] width 26 height 4
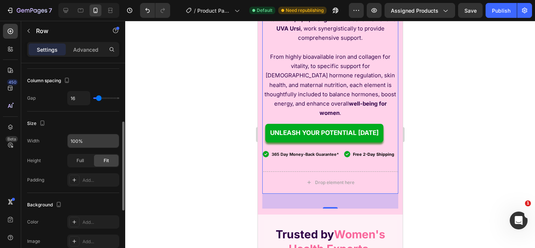
scroll to position [197, 0]
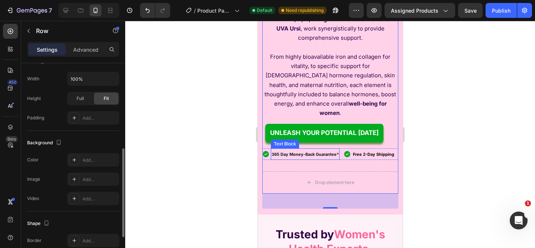
click at [291, 152] on strong "365 Day Money-Back Guarantee*" at bounding box center [304, 154] width 67 height 5
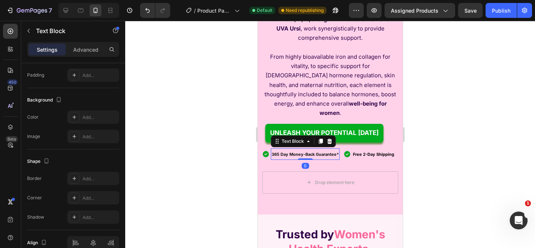
scroll to position [0, 0]
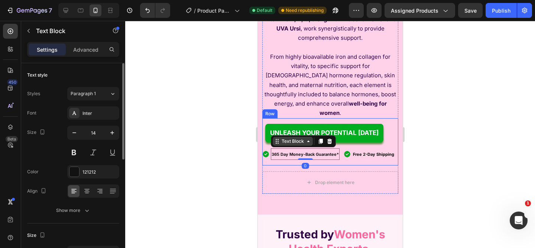
click at [291, 138] on div "Text Block" at bounding box center [292, 141] width 25 height 7
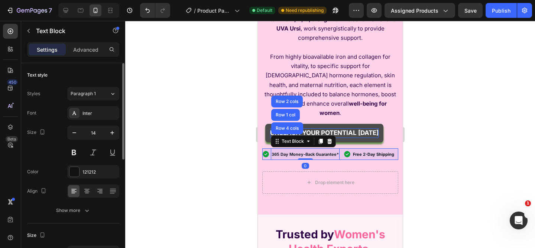
drag, startPoint x: 290, startPoint y: 119, endPoint x: 286, endPoint y: 119, distance: 4.2
click at [290, 122] on div "Row 4 cols" at bounding box center [287, 128] width 32 height 12
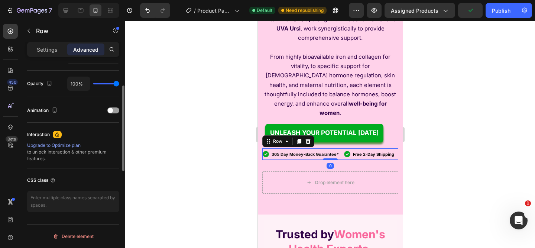
scroll to position [221, 0]
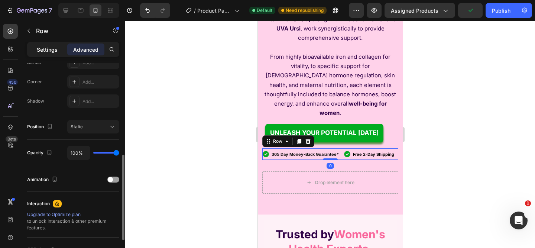
click at [50, 54] on div "Settings" at bounding box center [47, 49] width 37 height 12
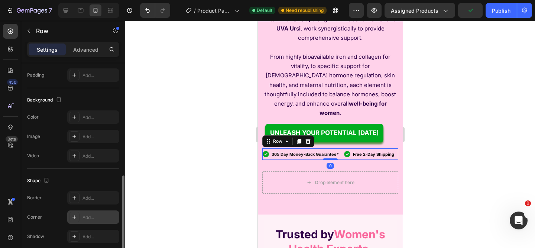
scroll to position [313, 0]
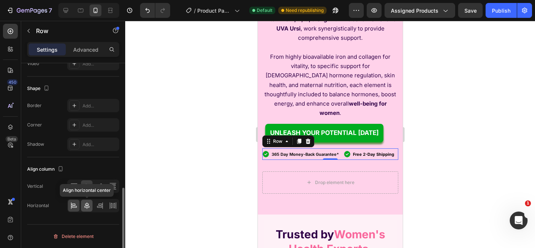
click at [90, 203] on icon at bounding box center [86, 205] width 7 height 7
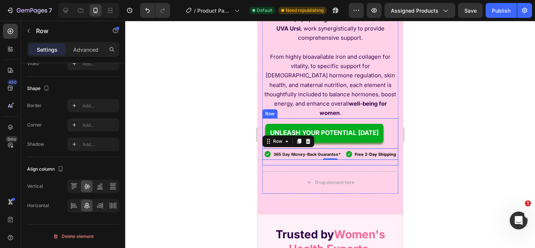
click at [299, 150] on p "365 Day Money-Back Guarantee*" at bounding box center [306, 154] width 67 height 10
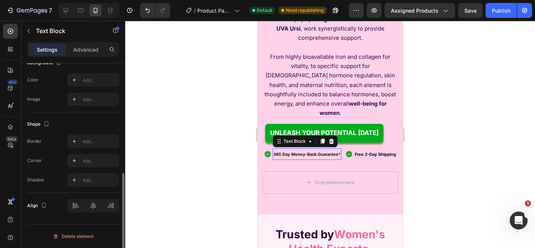
scroll to position [0, 0]
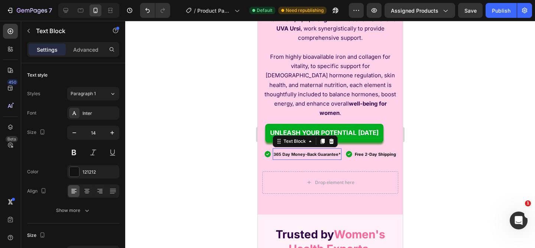
click at [299, 150] on p "365 Day Money-Back Guarantee*" at bounding box center [306, 154] width 67 height 10
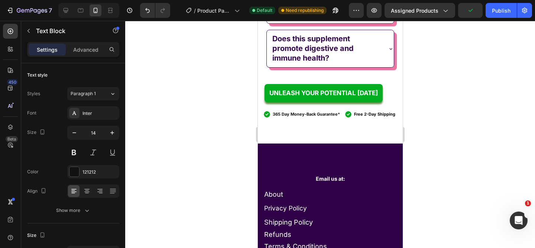
scroll to position [4170, 0]
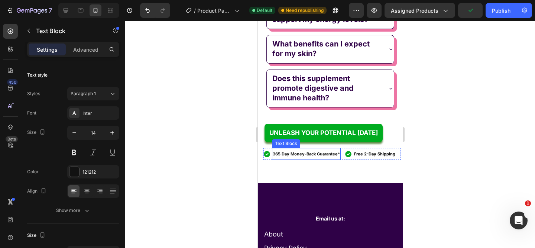
click at [335, 156] on strong "365 Day Money-Back Guarantee*" at bounding box center [305, 153] width 67 height 5
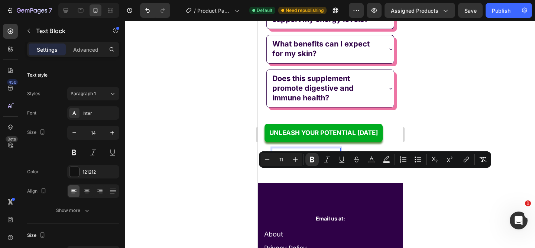
click at [338, 156] on strong "365 Day Money-Back Guarantee*" at bounding box center [305, 153] width 67 height 5
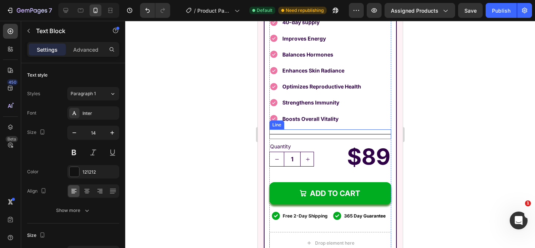
click at [434, 126] on div at bounding box center [330, 134] width 410 height 227
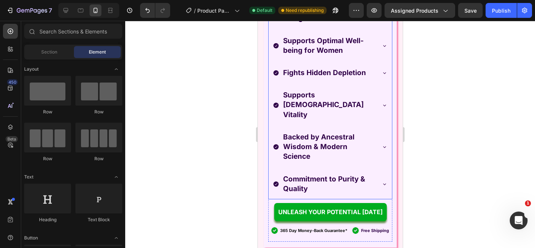
scroll to position [1059, 0]
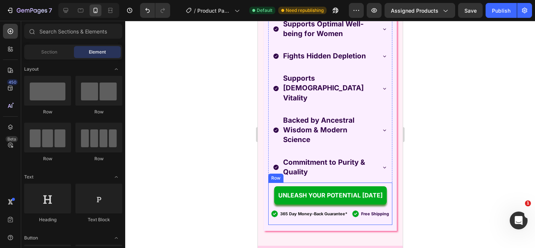
click at [366, 211] on strong "Free Shipping" at bounding box center [375, 213] width 28 height 5
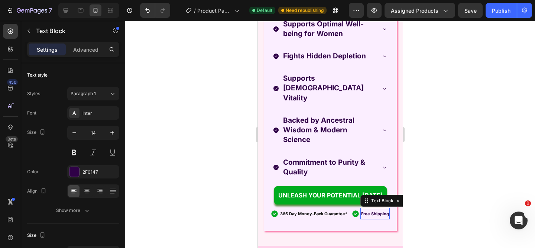
click at [366, 211] on strong "Free Shipping" at bounding box center [375, 213] width 28 height 5
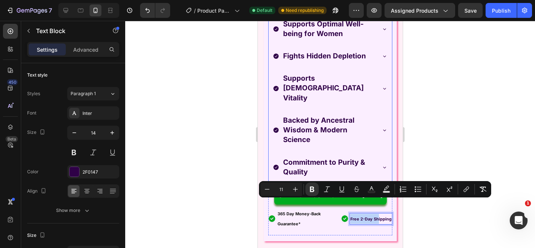
scroll to position [1064, 0]
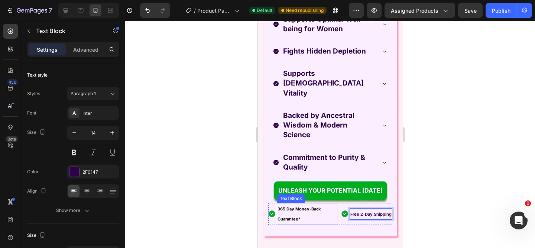
click at [306, 209] on p "365 Day Money-Back Guarantee*" at bounding box center [306, 214] width 59 height 20
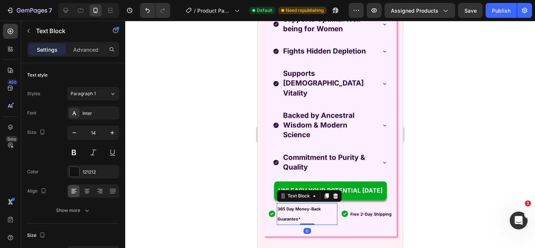
click at [306, 209] on p "365 Day Money-Back Guarantee*" at bounding box center [306, 214] width 59 height 20
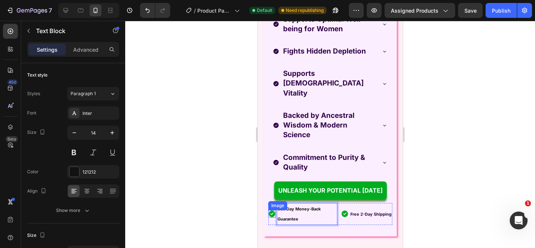
click at [270, 210] on img at bounding box center [271, 213] width 7 height 7
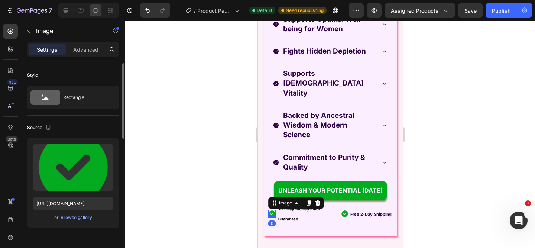
scroll to position [146, 0]
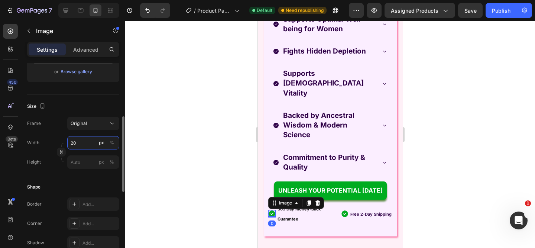
drag, startPoint x: 80, startPoint y: 145, endPoint x: 67, endPoint y: 144, distance: 13.0
click at [67, 144] on input "20" at bounding box center [93, 142] width 52 height 13
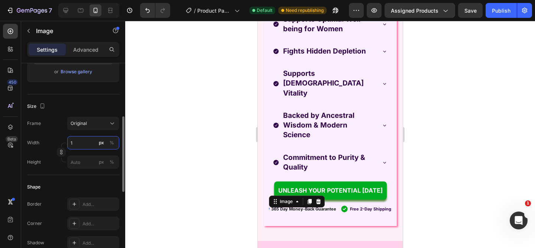
type input "19"
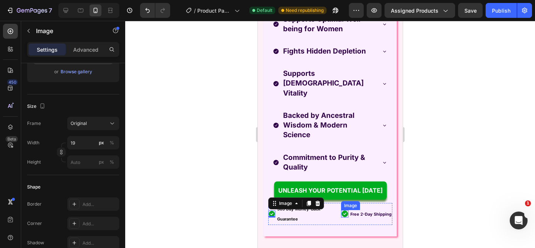
click at [341, 210] on img at bounding box center [344, 213] width 7 height 7
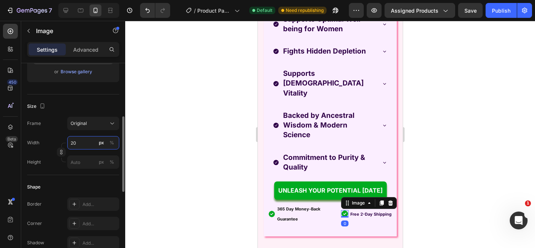
click at [77, 139] on input "20" at bounding box center [93, 142] width 52 height 13
paste input "19"
type input "19"
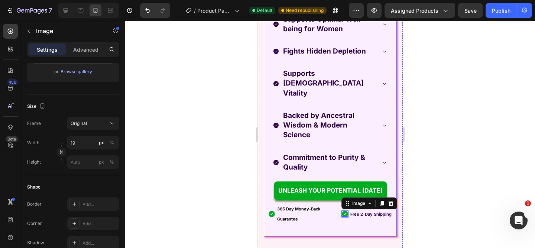
click at [291, 222] on div "Raising the Bar on Women's Nutrition Heading Image Designed Just For Women Supp…" at bounding box center [329, 21] width 133 height 430
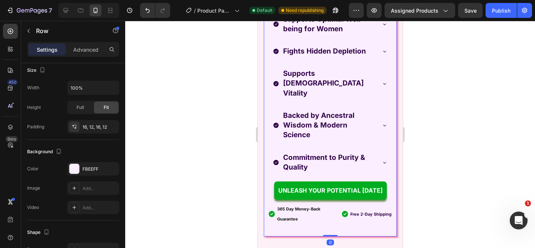
scroll to position [0, 0]
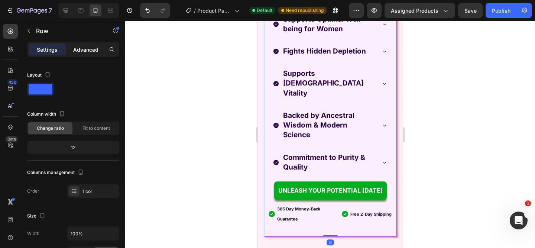
click at [80, 48] on p "Advanced" at bounding box center [85, 50] width 25 height 8
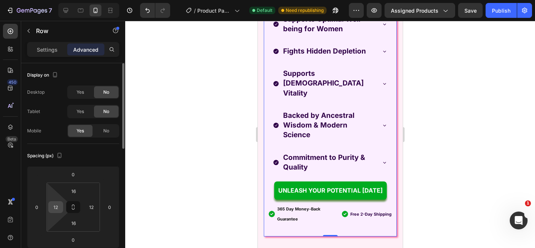
click at [60, 209] on input "12" at bounding box center [55, 206] width 11 height 11
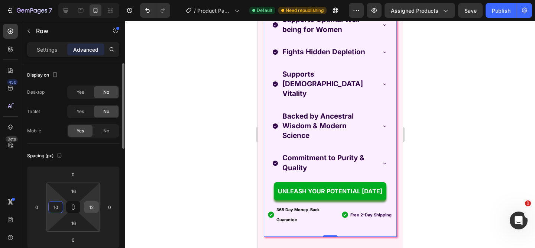
type input "10"
click at [92, 209] on input "12" at bounding box center [91, 206] width 11 height 11
paste input "0"
type input "10"
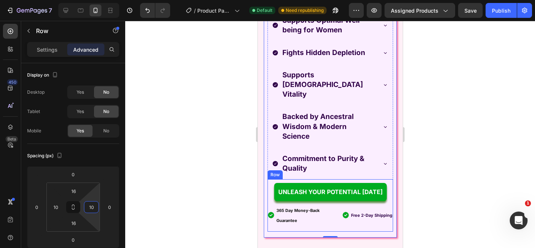
click at [311, 217] on div "UNLEASH YOUR POTENTIAL [DATE] Button Image 365 Day Money-Back Guarantee Text Bl…" at bounding box center [330, 205] width 126 height 53
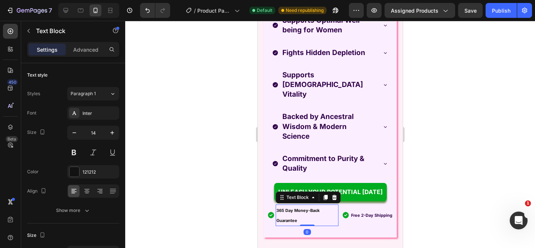
click at [306, 212] on p "365 Day Money-Back Guarantee" at bounding box center [306, 215] width 61 height 20
click at [302, 194] on div "Text Block" at bounding box center [297, 197] width 25 height 7
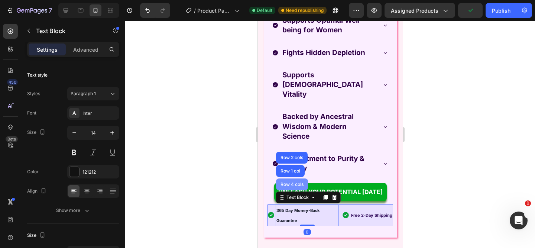
click at [298, 178] on div "Row 4 cols" at bounding box center [292, 184] width 32 height 12
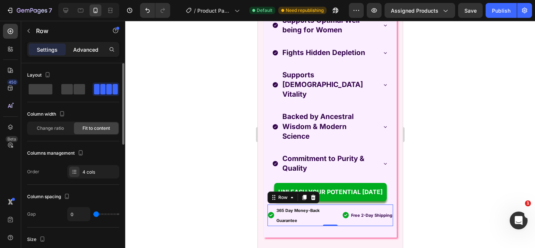
click at [87, 51] on p "Advanced" at bounding box center [85, 50] width 25 height 8
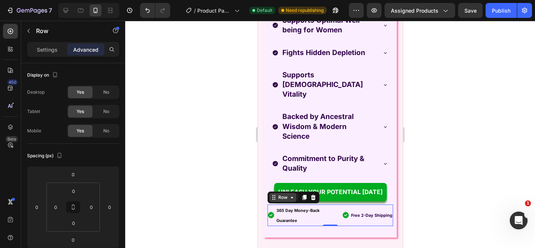
click at [290, 193] on div "Row" at bounding box center [282, 197] width 27 height 9
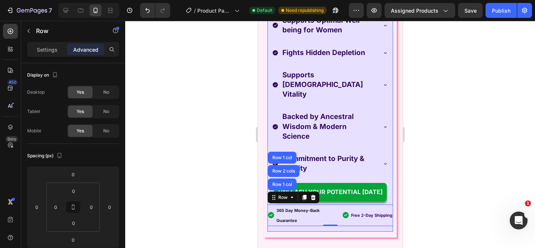
click at [286, 169] on div "Row 2 cols" at bounding box center [283, 171] width 26 height 4
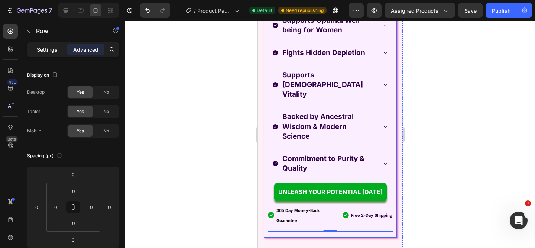
click at [49, 53] on div "Settings" at bounding box center [47, 49] width 37 height 12
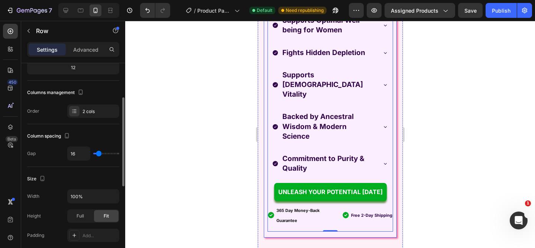
scroll to position [114, 0]
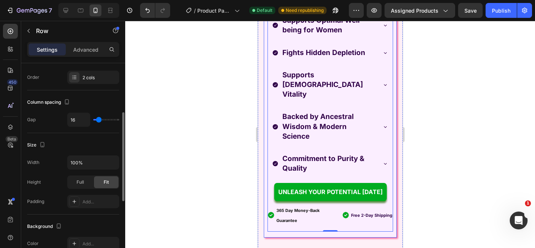
type input "21"
type input "18"
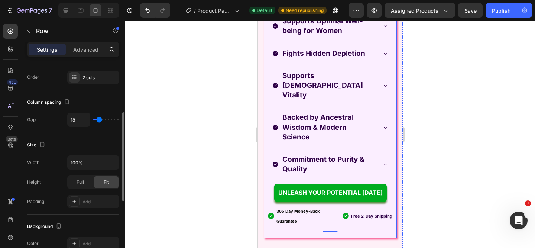
type input "16"
type input "15"
type input "14"
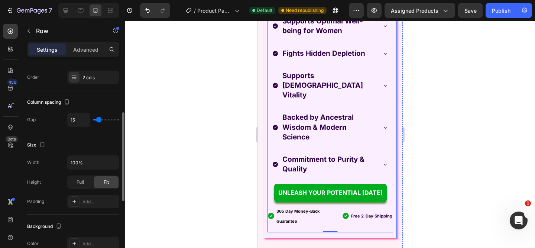
type input "14"
type input "13"
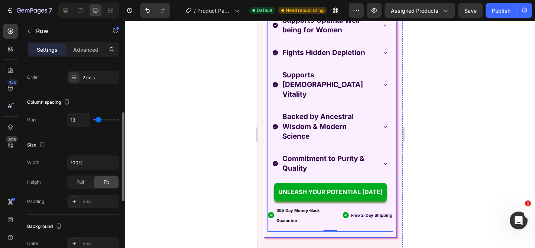
type input "7"
type input "6"
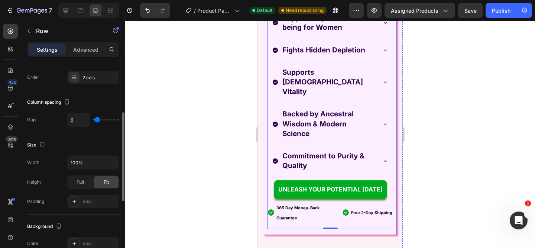
type input "5"
type input "4"
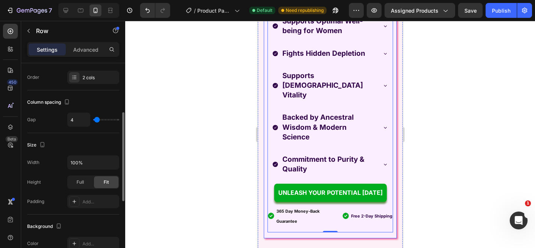
type input "3"
type input "2"
click at [97, 120] on input "range" at bounding box center [106, 119] width 26 height 1
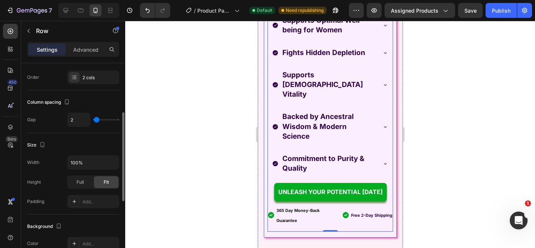
type input "8"
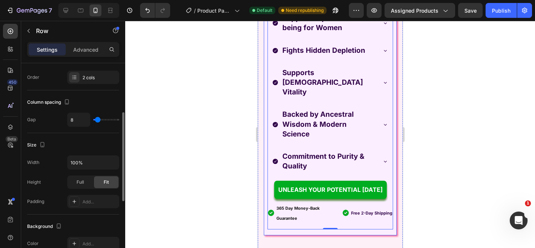
type input "11"
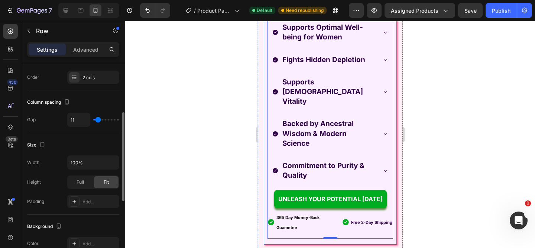
type input "27"
type input "48"
type input "74"
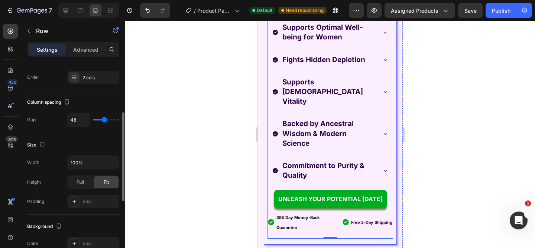
type input "74"
type input "87"
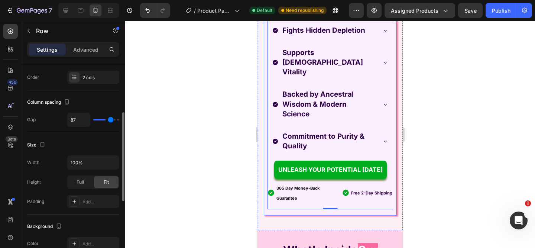
type input "98"
type input "102"
type input "109"
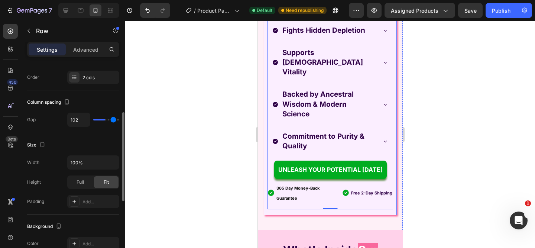
type input "109"
type input "115"
type input "118"
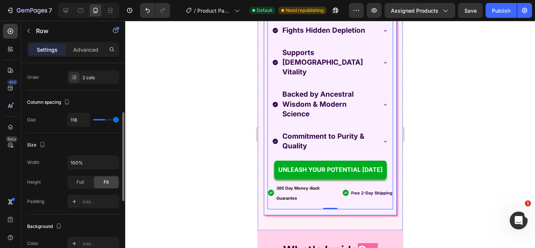
type input "120"
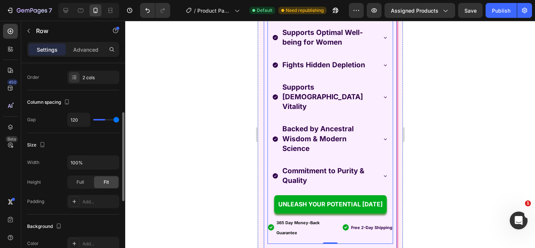
scroll to position [1103, 0]
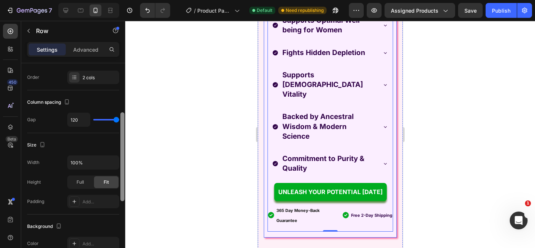
drag, startPoint x: 98, startPoint y: 121, endPoint x: 120, endPoint y: 121, distance: 21.9
type input "120"
click at [119, 120] on input "range" at bounding box center [106, 119] width 26 height 1
type input "96"
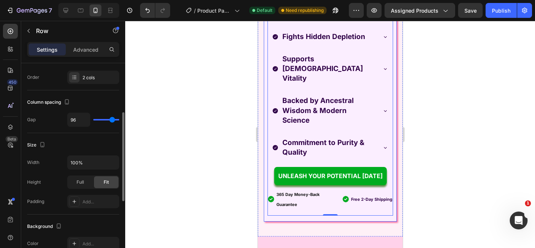
type input "77"
type input "70"
type input "64"
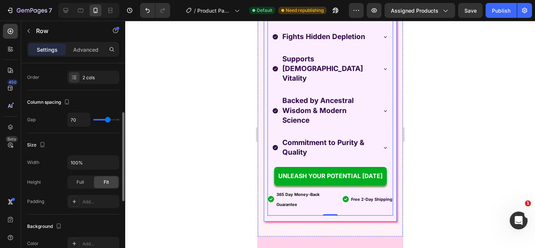
type input "64"
type input "58"
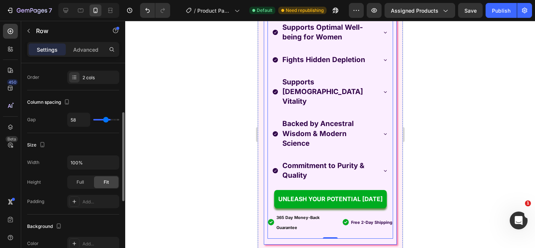
type input "51"
type input "41"
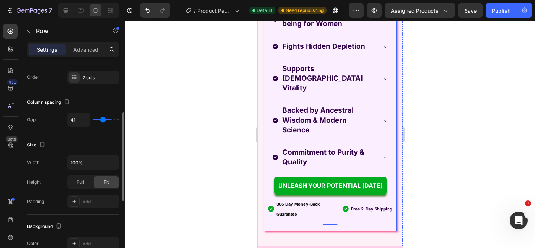
type input "33"
type input "26"
type input "20"
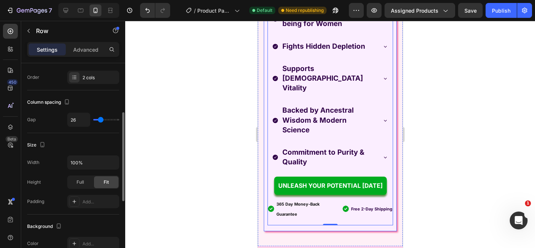
type input "20"
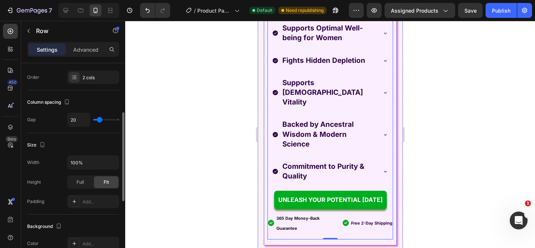
type input "12"
type input "4"
type input "0"
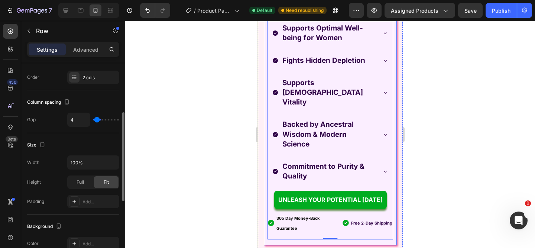
type input "0"
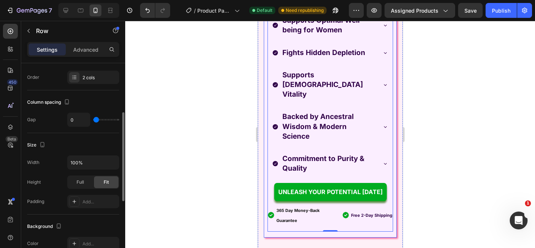
type input "1"
drag, startPoint x: 117, startPoint y: 120, endPoint x: 96, endPoint y: 121, distance: 20.8
type input "1"
click at [96, 120] on input "range" at bounding box center [106, 119] width 26 height 1
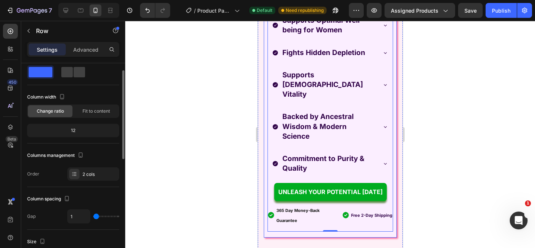
scroll to position [0, 0]
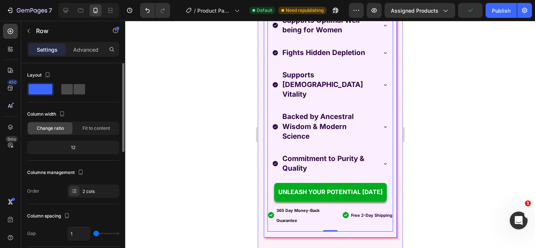
click at [73, 91] on div at bounding box center [73, 89] width 24 height 10
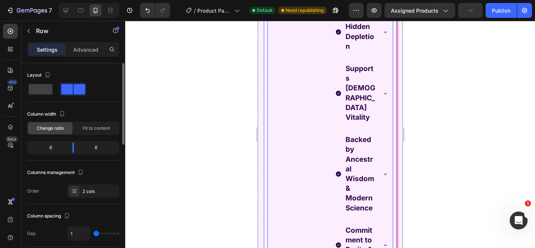
scroll to position [996, 0]
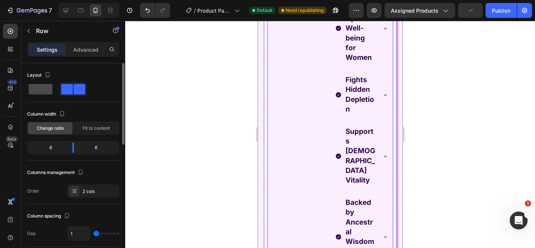
click at [42, 87] on span at bounding box center [41, 89] width 24 height 10
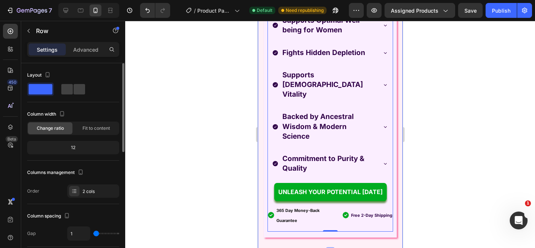
scroll to position [13, 0]
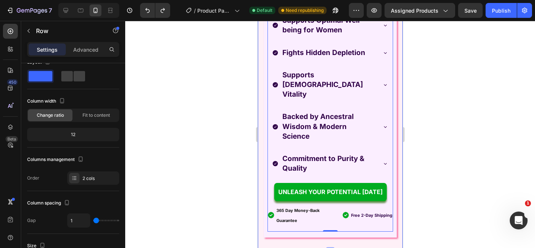
type input "120"
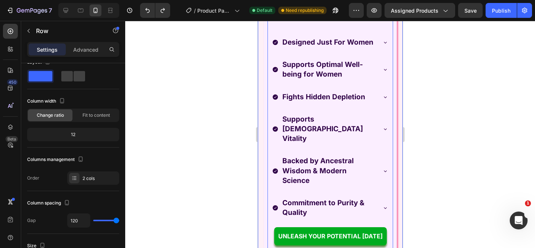
scroll to position [1103, 0]
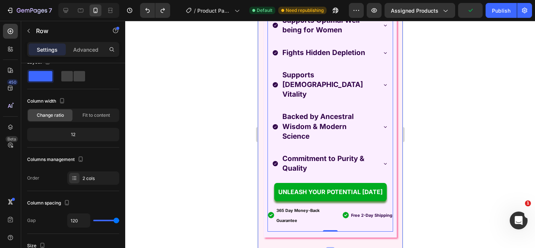
type input "2"
type input "16"
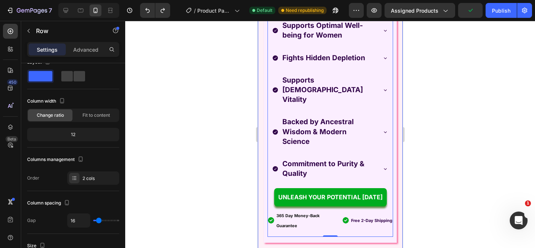
scroll to position [1064, 0]
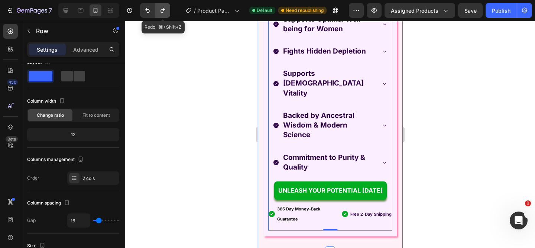
click at [162, 14] on icon "Undo/Redo" at bounding box center [162, 10] width 7 height 7
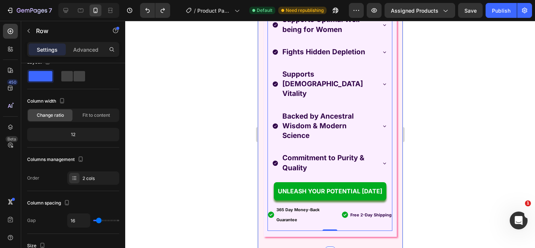
click at [272, 232] on div "Raising the Bar on Women's Nutrition Heading Image Designed Just For Women Supp…" at bounding box center [329, 21] width 145 height 460
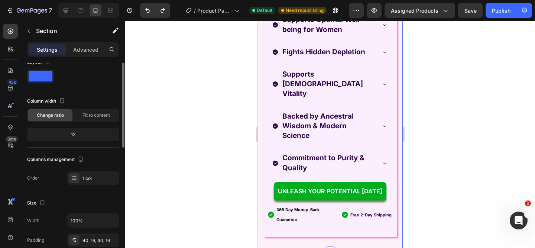
scroll to position [0, 0]
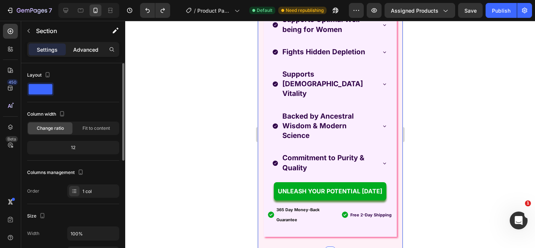
click at [84, 43] on div "Advanced" at bounding box center [85, 49] width 37 height 12
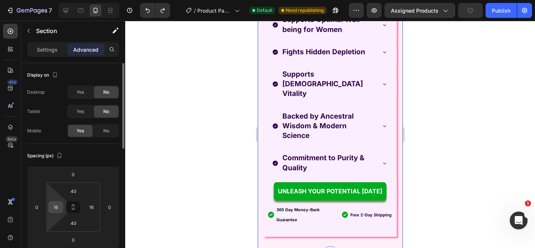
click at [55, 207] on input "16" at bounding box center [55, 206] width 11 height 11
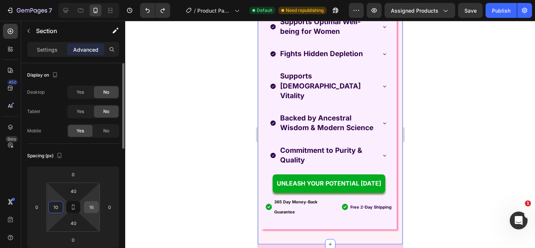
type input "10"
click at [91, 210] on input "16" at bounding box center [91, 206] width 11 height 11
paste input "0"
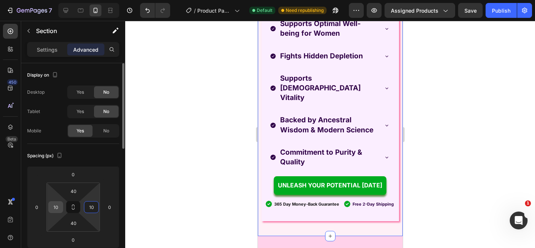
type input "10"
click at [59, 207] on input "10" at bounding box center [55, 206] width 11 height 11
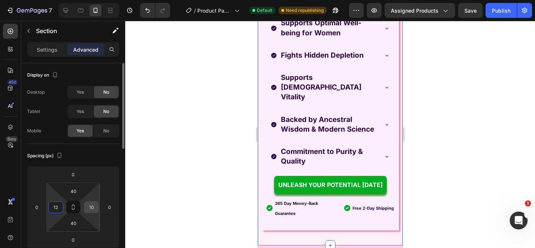
type input "12"
click at [93, 208] on input "10" at bounding box center [91, 206] width 11 height 11
paste input "2"
type input "12"
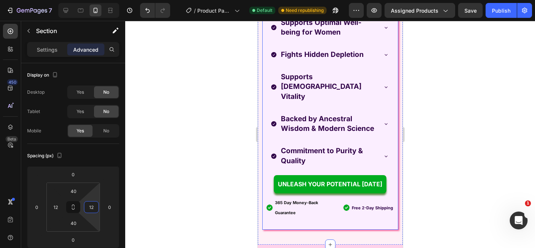
click at [302, 226] on div "Raising the Bar on Women's Nutrition Heading Image Designed Just For Women Supp…" at bounding box center [330, 18] width 136 height 424
click at [94, 209] on input "12" at bounding box center [91, 206] width 11 height 11
type input "10"
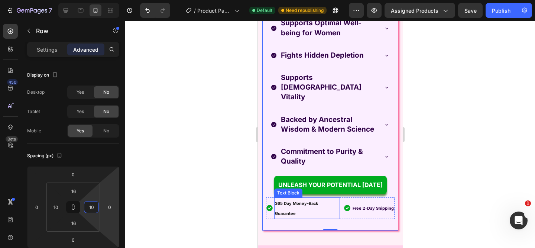
click at [289, 205] on p "365 Day Money-Back Guarantee" at bounding box center [307, 208] width 64 height 20
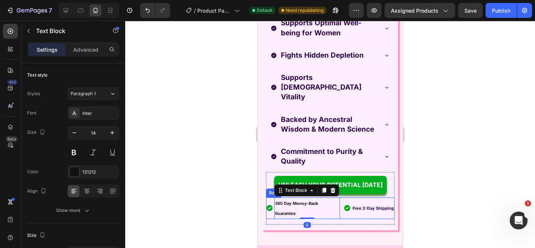
click at [267, 204] on div "Image" at bounding box center [270, 208] width 8 height 22
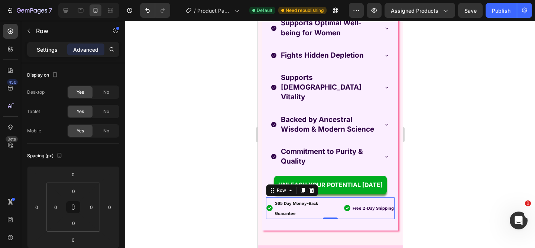
click at [56, 51] on p "Settings" at bounding box center [47, 50] width 21 height 8
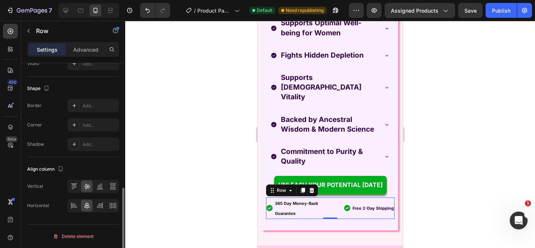
scroll to position [158, 0]
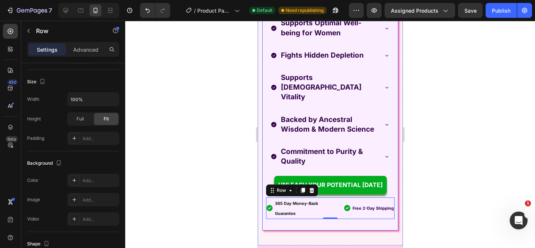
click at [373, 214] on div "Raising the Bar on Women's Nutrition Heading Image Designed Just For Women Supp…" at bounding box center [330, 18] width 136 height 424
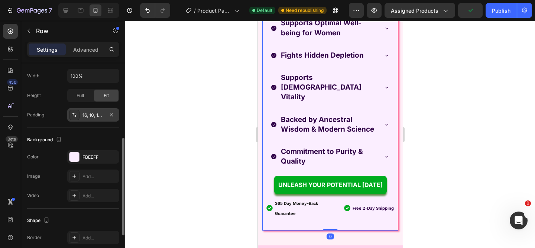
click at [98, 115] on div "16, 10, 16, 10" at bounding box center [93, 115] width 22 height 7
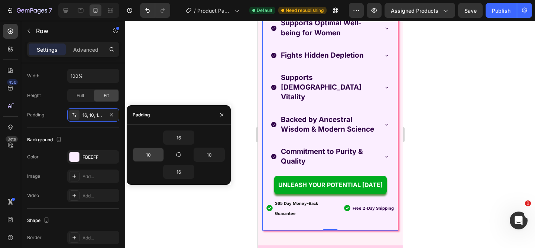
click at [149, 150] on input "10" at bounding box center [148, 154] width 30 height 13
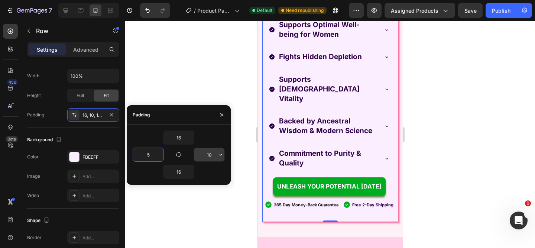
type input "5"
click at [212, 156] on input "10" at bounding box center [209, 154] width 30 height 13
paste input "5"
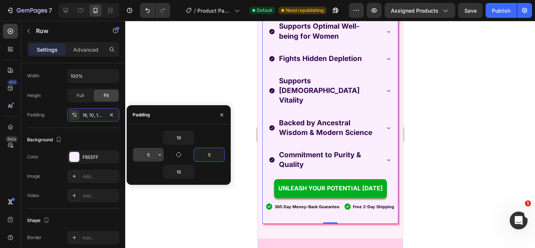
type input "5"
drag, startPoint x: 153, startPoint y: 155, endPoint x: 145, endPoint y: 155, distance: 8.2
click at [145, 155] on input "5" at bounding box center [148, 154] width 30 height 13
drag, startPoint x: 152, startPoint y: 155, endPoint x: 146, endPoint y: 155, distance: 6.0
click at [146, 155] on input "5" at bounding box center [148, 154] width 30 height 13
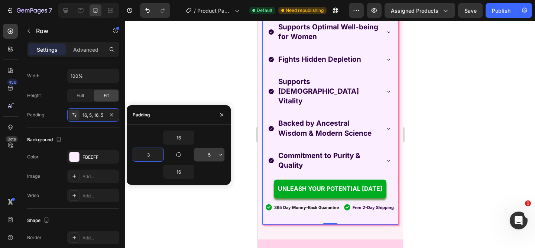
type input "3"
drag, startPoint x: 209, startPoint y: 156, endPoint x: 205, endPoint y: 156, distance: 3.7
click at [206, 156] on input "5" at bounding box center [209, 154] width 30 height 13
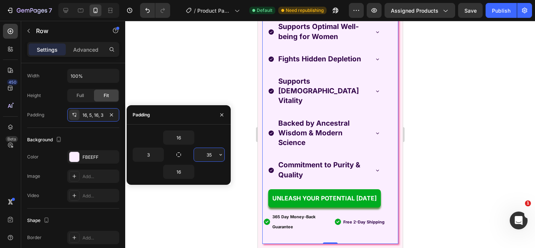
drag, startPoint x: 211, startPoint y: 156, endPoint x: 205, endPoint y: 156, distance: 5.9
click at [205, 156] on input "35" at bounding box center [209, 154] width 30 height 13
type input "3"
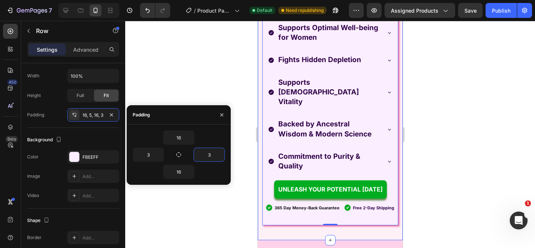
click at [302, 226] on div "Raising the Bar on Women's Nutrition Heading Image Designed Just For Women Supp…" at bounding box center [329, 15] width 145 height 449
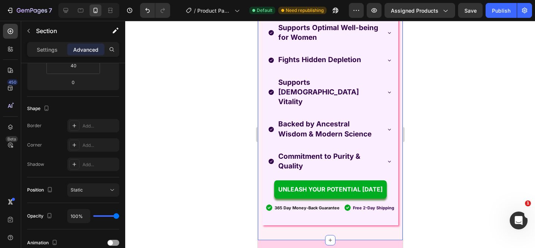
scroll to position [0, 0]
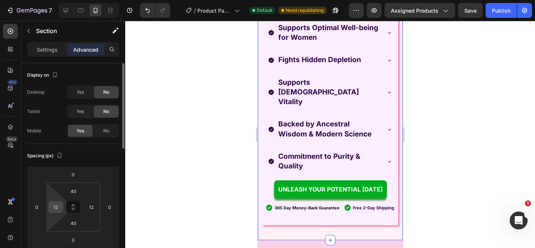
click at [60, 205] on input "12" at bounding box center [55, 206] width 11 height 11
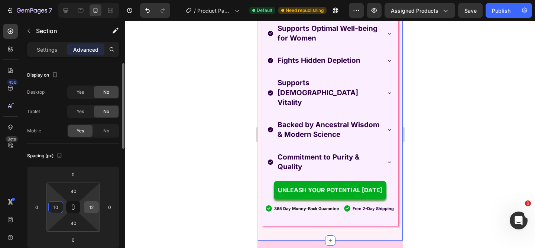
type input "10"
click at [93, 204] on input "12" at bounding box center [91, 206] width 11 height 11
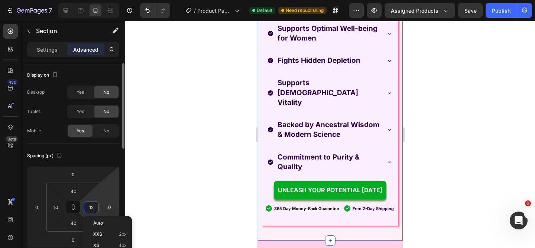
paste input "0"
type input "10"
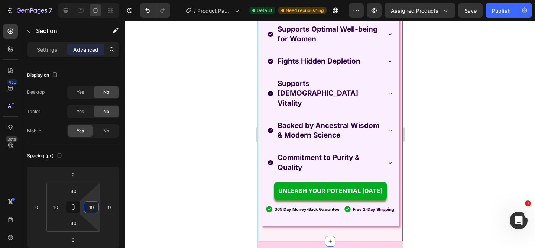
click at [465, 140] on div at bounding box center [330, 134] width 410 height 227
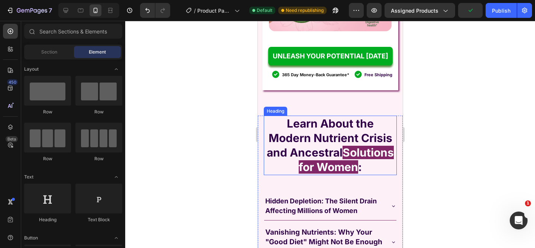
scroll to position [679, 0]
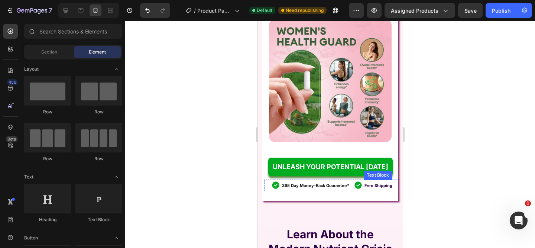
click at [372, 188] on strong "Free Shipping" at bounding box center [378, 185] width 28 height 5
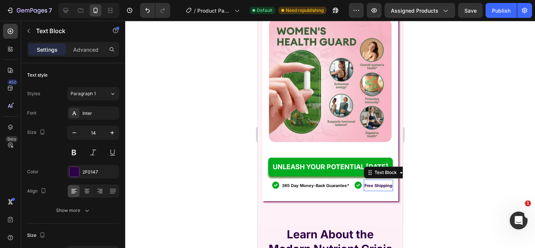
click at [372, 188] on strong "Free Shipping" at bounding box center [378, 185] width 28 height 5
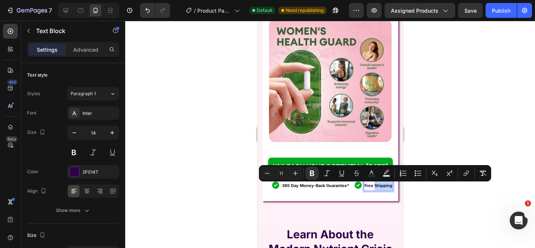
click at [372, 188] on strong "Free Shipping" at bounding box center [378, 185] width 28 height 5
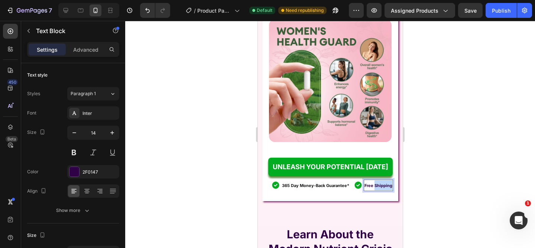
click at [372, 188] on strong "Free Shipping" at bounding box center [378, 185] width 28 height 5
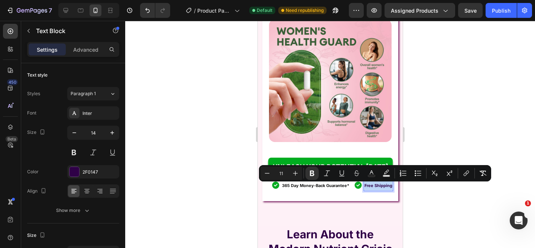
click at [372, 188] on strong "Free Shipping" at bounding box center [378, 185] width 28 height 5
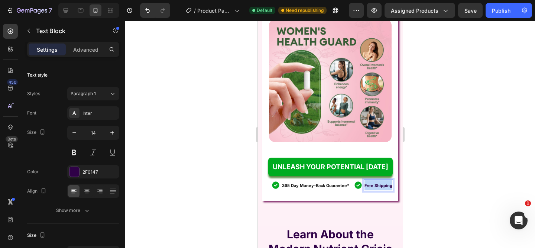
click at [372, 188] on strong "Free Shipping" at bounding box center [378, 185] width 28 height 5
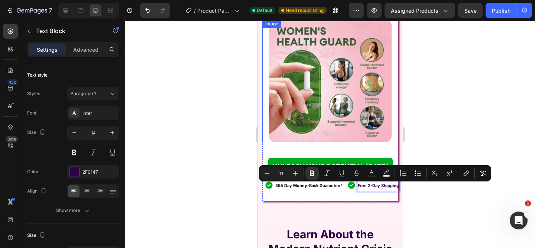
scroll to position [684, 0]
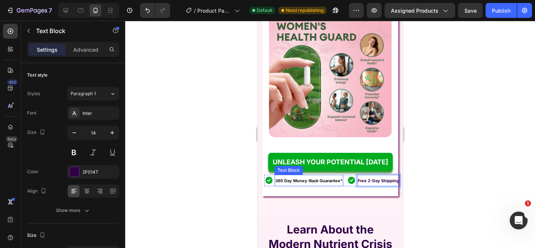
click at [317, 185] on p "365 Day Money-Back Guarantee*" at bounding box center [308, 180] width 67 height 10
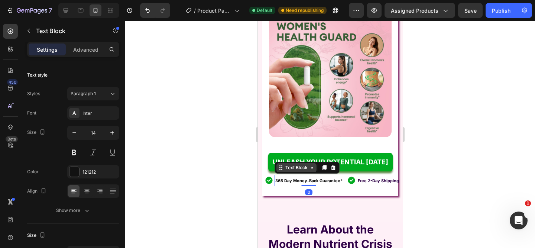
click at [301, 169] on div "Text Block" at bounding box center [295, 167] width 25 height 7
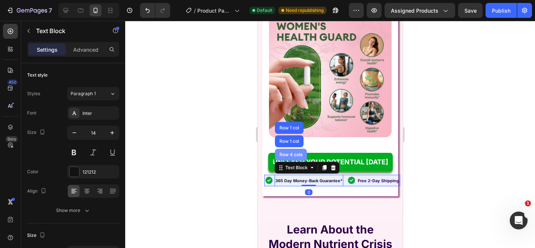
click at [295, 153] on div "Row 4 cols" at bounding box center [291, 155] width 32 height 12
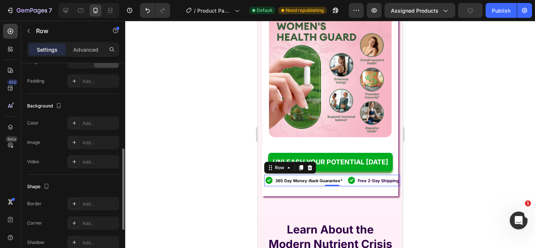
scroll to position [0, 0]
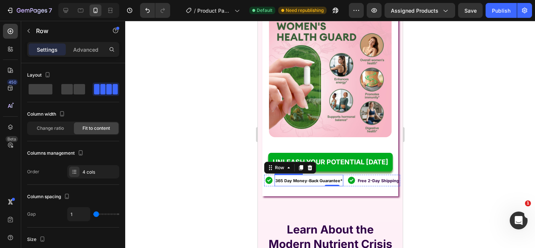
click at [295, 183] on strong "365 Day Money-Back Guarantee*" at bounding box center [308, 180] width 67 height 5
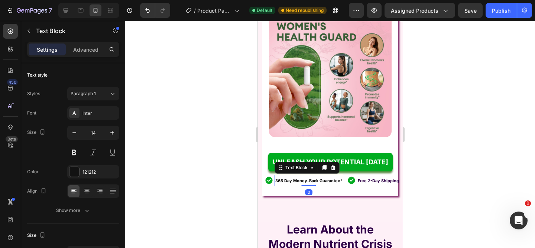
click at [302, 185] on p "365 Day Money-Back Guarantee*" at bounding box center [308, 180] width 67 height 10
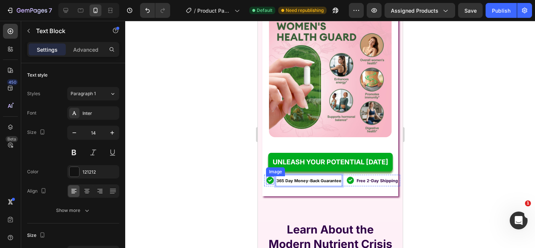
click at [269, 184] on img at bounding box center [270, 180] width 8 height 8
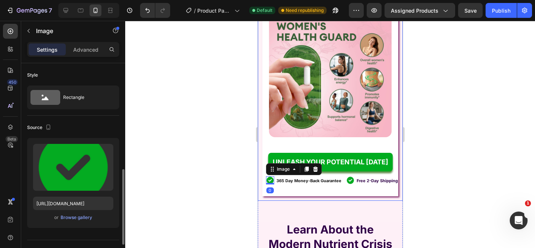
scroll to position [78, 0]
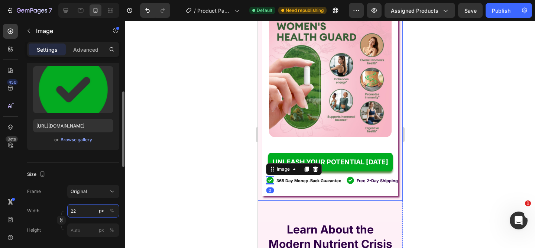
click at [78, 208] on input "22" at bounding box center [93, 210] width 52 height 13
type input "19"
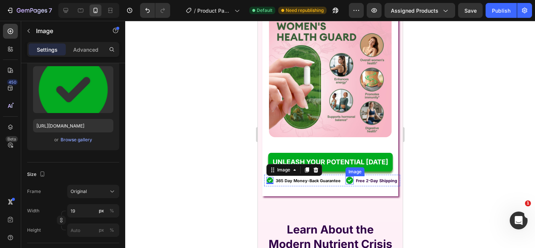
click at [347, 184] on img at bounding box center [349, 180] width 8 height 8
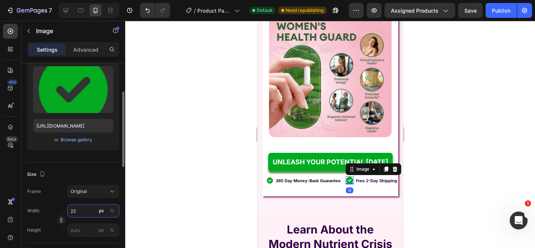
click at [77, 209] on input "22" at bounding box center [93, 210] width 52 height 13
paste input "19"
type input "19"
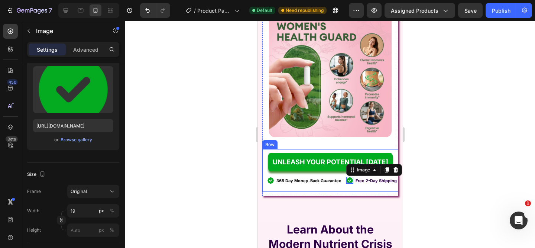
click at [308, 192] on div "UNLEASH YOUR POTENTIAL [DATE] Button Image 365 Day Money-Back Guarantee Text Bl…" at bounding box center [330, 170] width 136 height 43
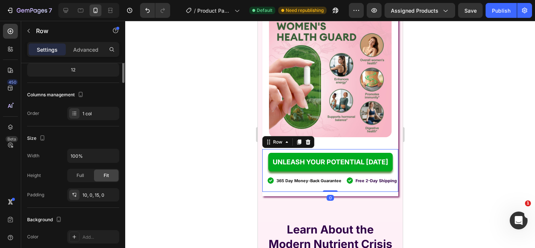
scroll to position [0, 0]
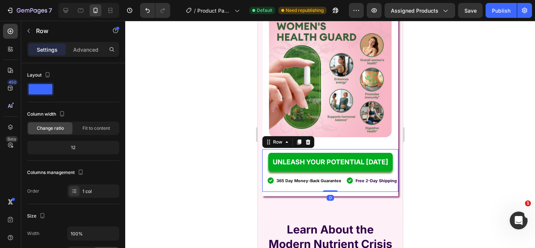
click at [299, 192] on div "UNLEASH YOUR POTENTIAL [DATE] Button Image 365 Day Money-Back Guarantee Text Bl…" at bounding box center [330, 170] width 136 height 43
click at [299, 188] on div "UNLEASH YOUR POTENTIAL [DATE] Button Image 365 Day Money-Back Guarantee Text Bl…" at bounding box center [330, 170] width 136 height 43
click at [301, 185] on p "365 Day Money-Back Guarantee" at bounding box center [308, 180] width 65 height 10
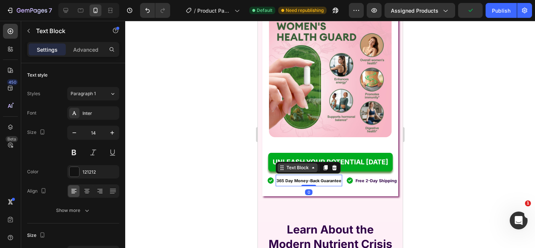
click at [300, 171] on div "Text Block" at bounding box center [297, 167] width 25 height 7
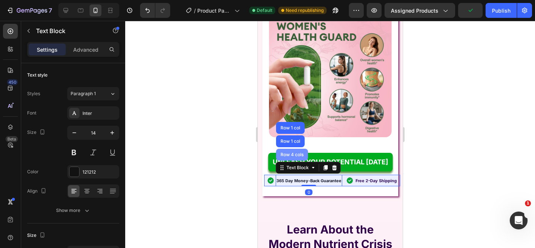
click at [298, 159] on div "Row 4 cols" at bounding box center [292, 155] width 32 height 12
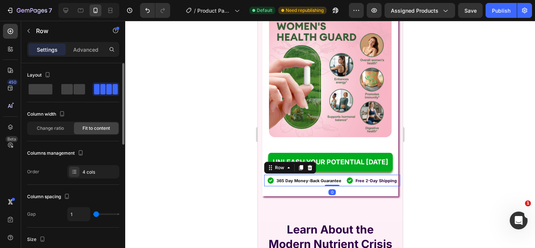
scroll to position [313, 0]
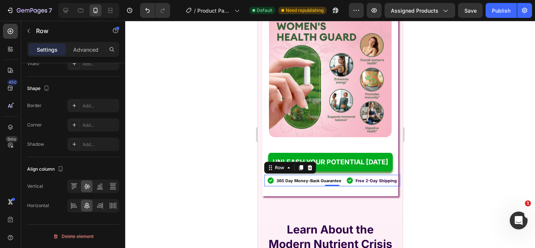
click at [272, 185] on div "Image" at bounding box center [271, 181] width 8 height 12
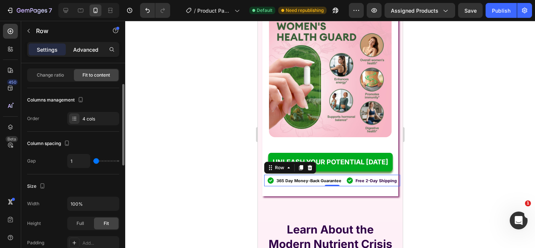
click at [81, 49] on p "Advanced" at bounding box center [85, 50] width 25 height 8
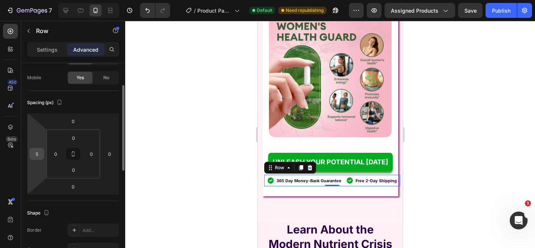
click at [36, 153] on input "5" at bounding box center [36, 153] width 11 height 11
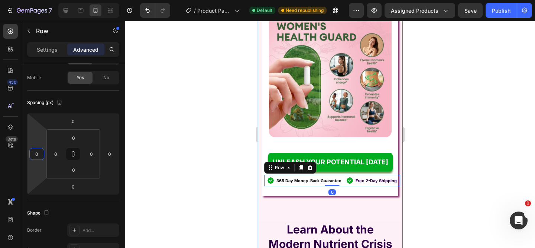
click at [431, 210] on div at bounding box center [330, 134] width 410 height 227
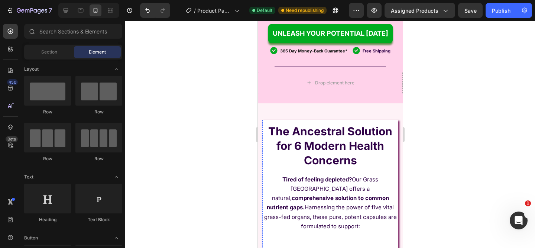
scroll to position [297, 0]
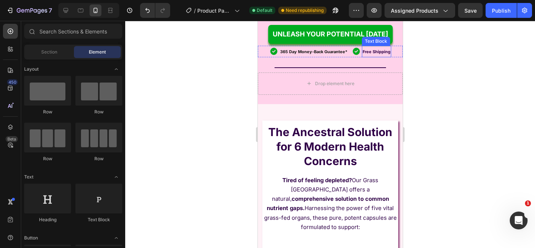
click at [370, 54] on strong "Free Shipping" at bounding box center [376, 51] width 28 height 5
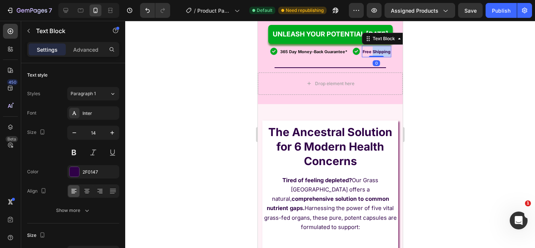
click at [370, 54] on strong "Free Shipping" at bounding box center [376, 51] width 28 height 5
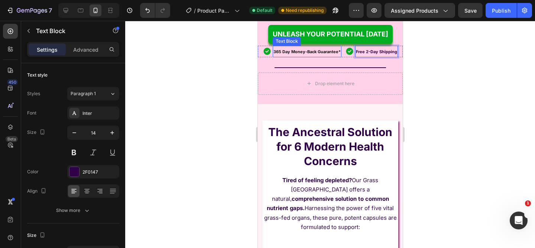
click at [335, 54] on strong "365 Day Money-Back Guarantee*" at bounding box center [306, 51] width 67 height 5
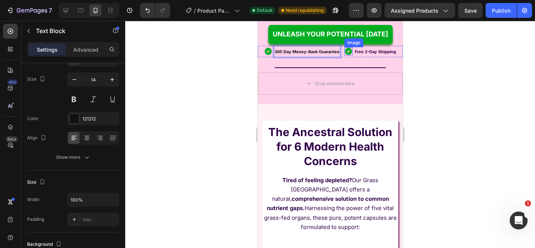
click at [347, 55] on img at bounding box center [348, 51] width 8 height 8
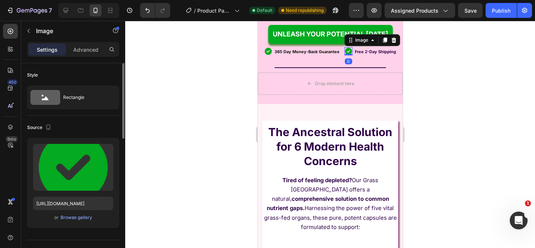
scroll to position [135, 0]
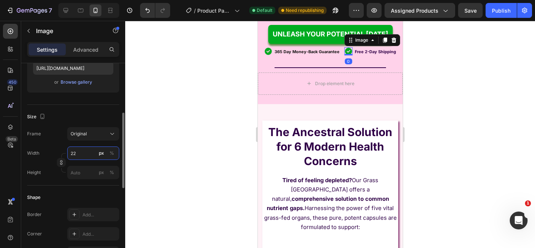
drag, startPoint x: 78, startPoint y: 154, endPoint x: 66, endPoint y: 154, distance: 11.9
click at [67, 154] on div "Width 22 px %" at bounding box center [73, 152] width 92 height 13
type input "19"
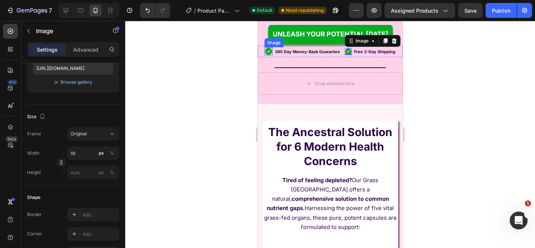
click at [266, 55] on img at bounding box center [268, 51] width 8 height 8
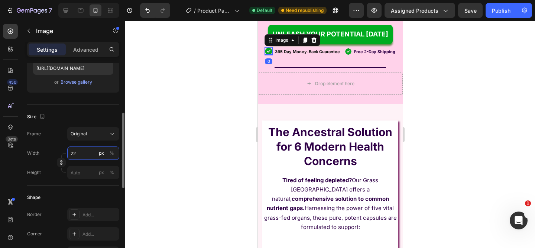
click at [83, 156] on input "22" at bounding box center [93, 152] width 52 height 13
paste input "19"
type input "19"
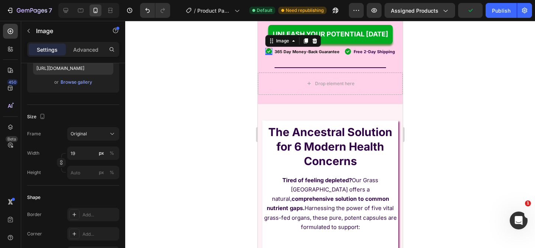
click at [173, 133] on div at bounding box center [330, 134] width 410 height 227
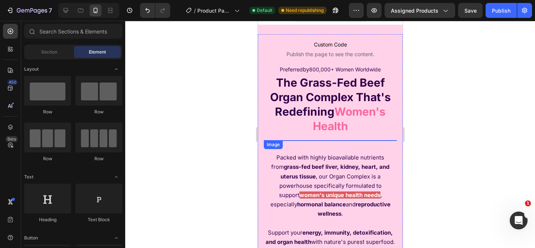
scroll to position [0, 0]
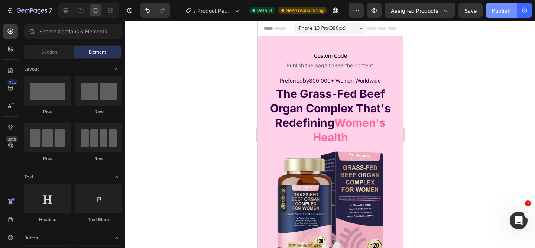
click at [495, 13] on div "Publish" at bounding box center [501, 11] width 19 height 8
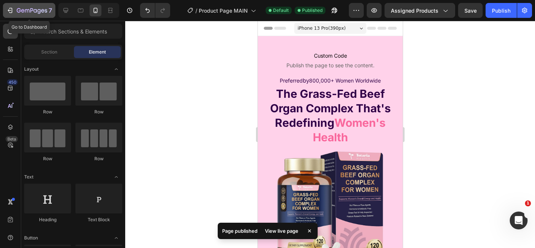
click at [14, 13] on div "7" at bounding box center [29, 10] width 46 height 9
